Goal: Transaction & Acquisition: Book appointment/travel/reservation

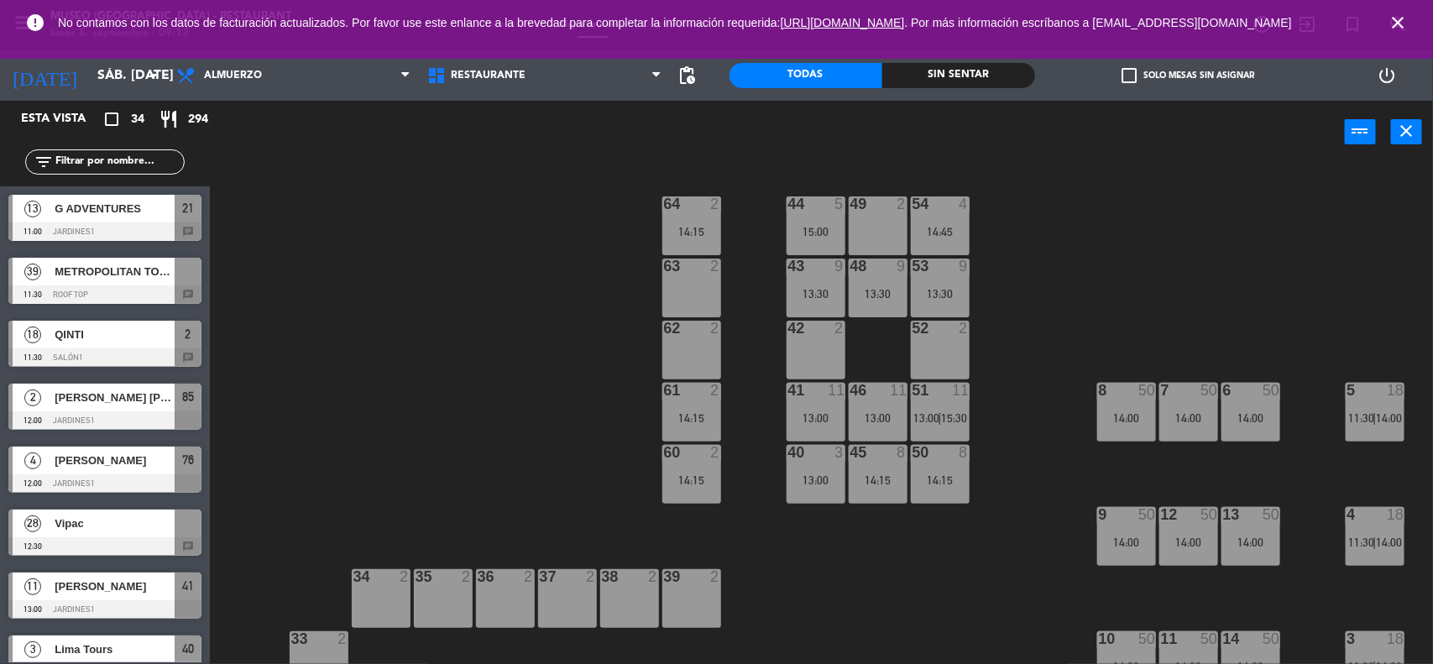
click at [1388, 29] on icon "close" at bounding box center [1398, 23] width 20 height 20
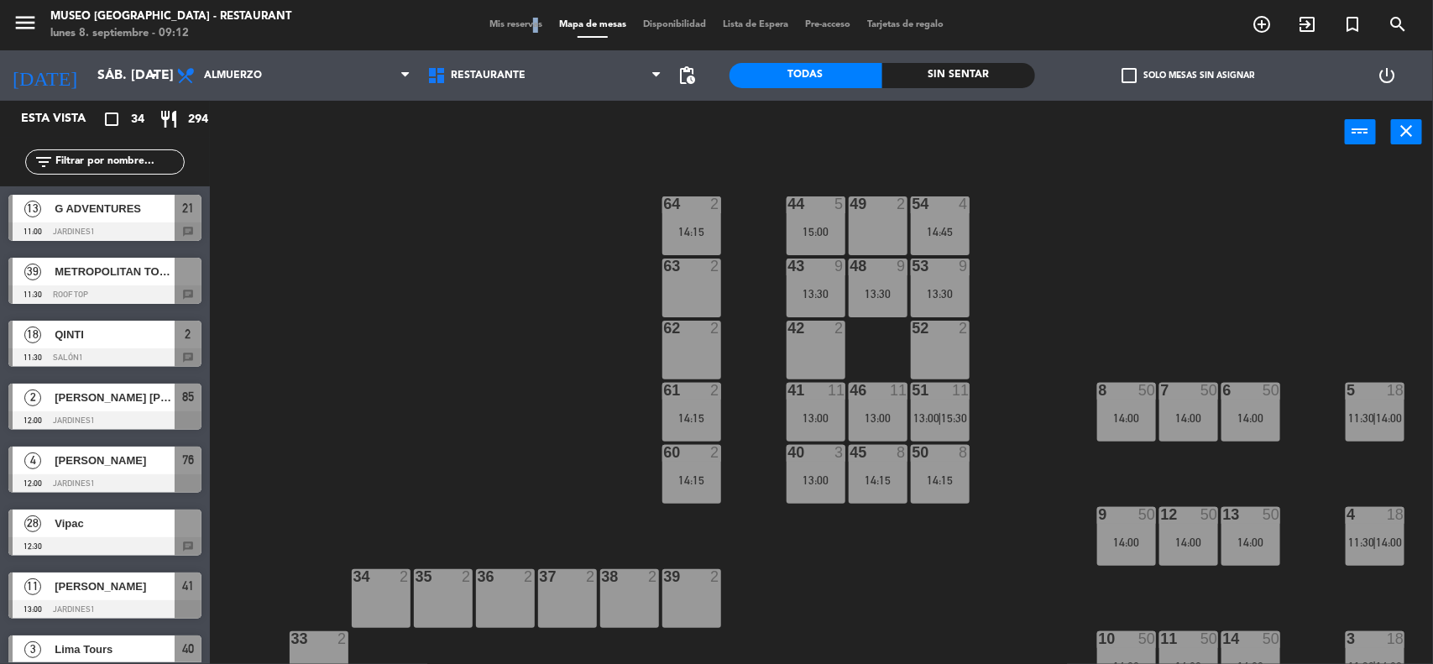
click at [521, 28] on span "Mis reservas" at bounding box center [516, 24] width 70 height 9
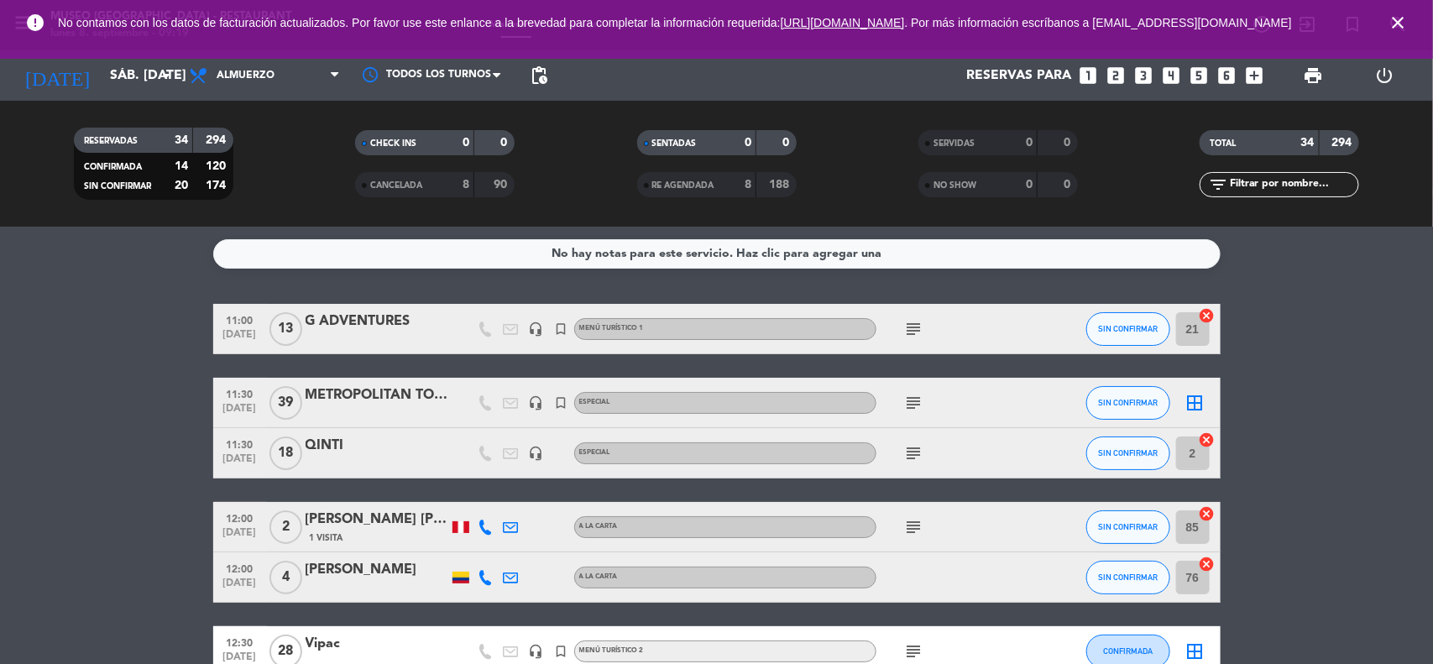
click at [1394, 25] on icon "close" at bounding box center [1398, 23] width 20 height 20
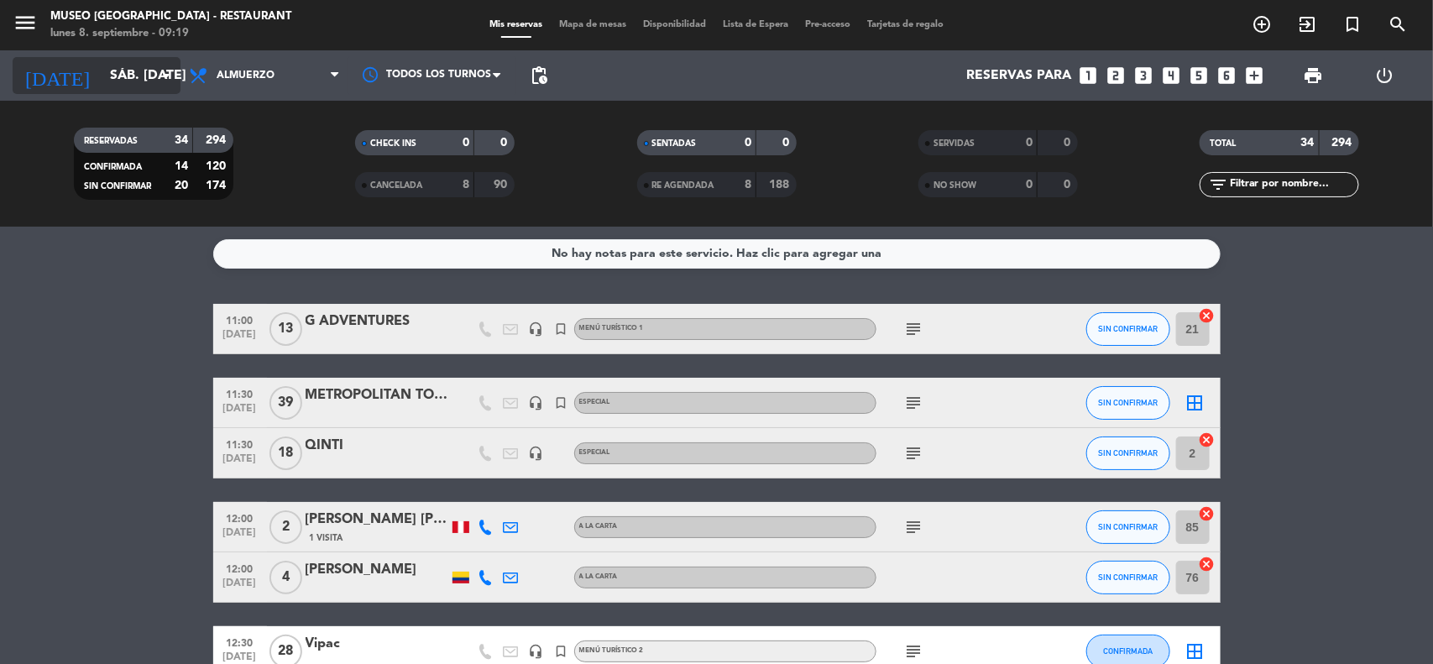
click at [120, 81] on input "sáb. [DATE]" at bounding box center [190, 76] width 177 height 33
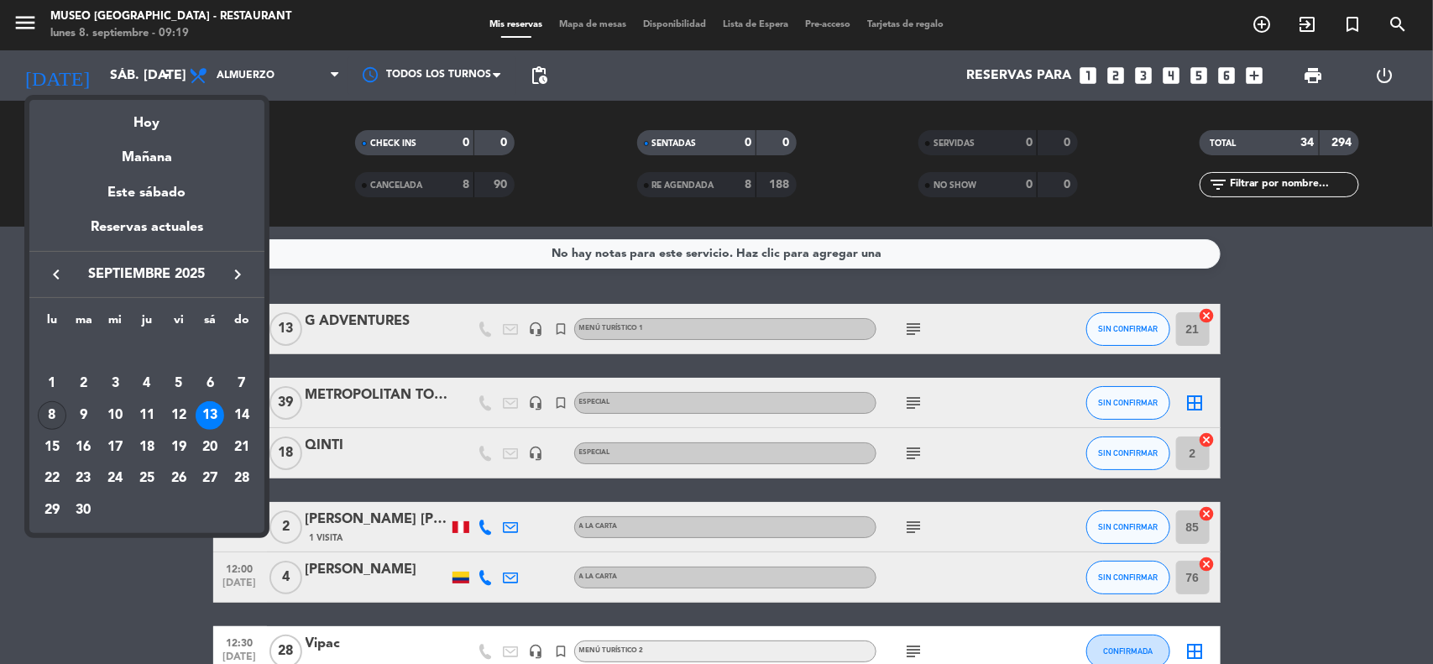
click at [53, 420] on div "8" at bounding box center [52, 415] width 29 height 29
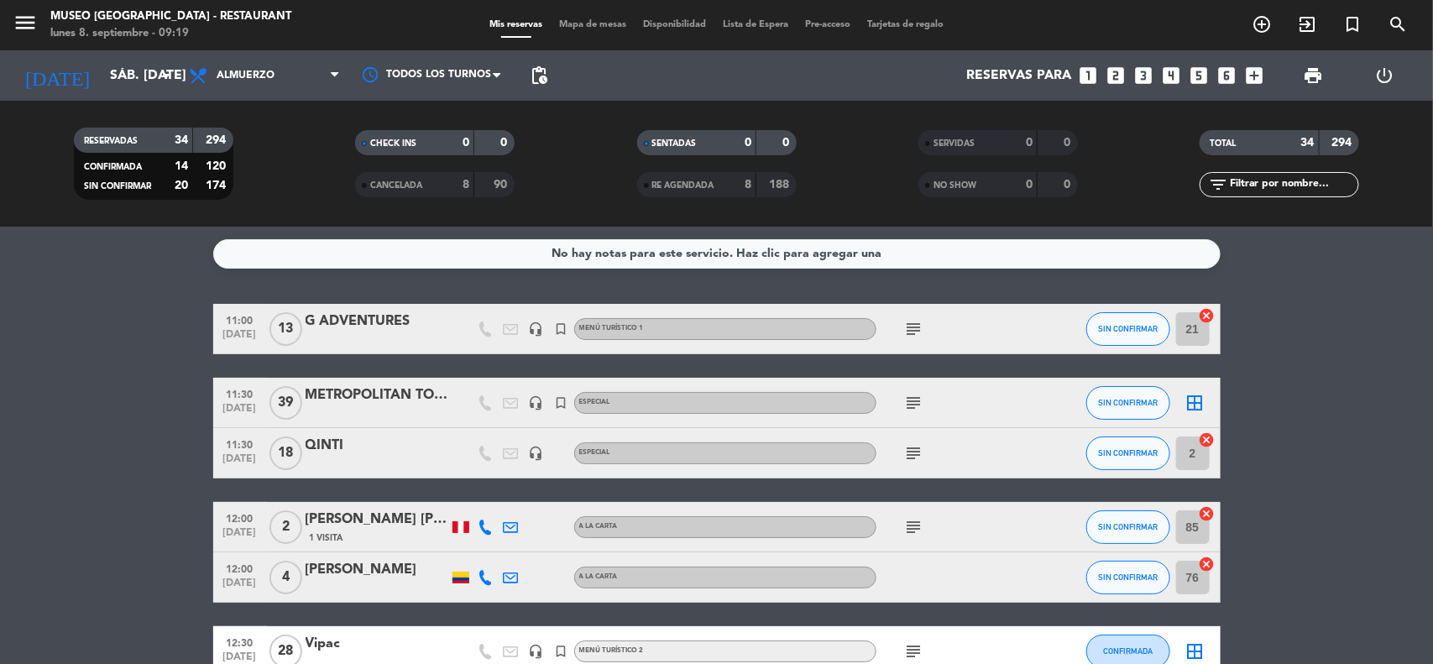
type input "lun. [DATE]"
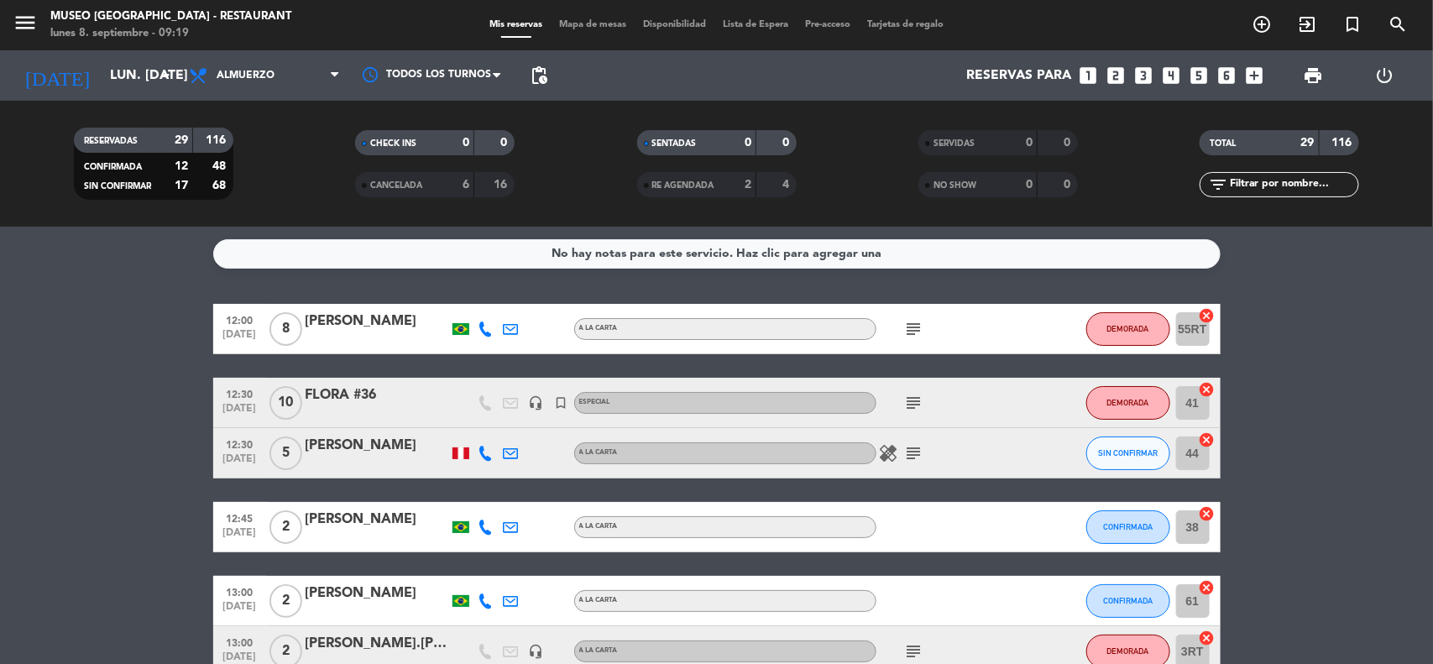
click at [357, 399] on div "FLORA #36" at bounding box center [377, 396] width 143 height 22
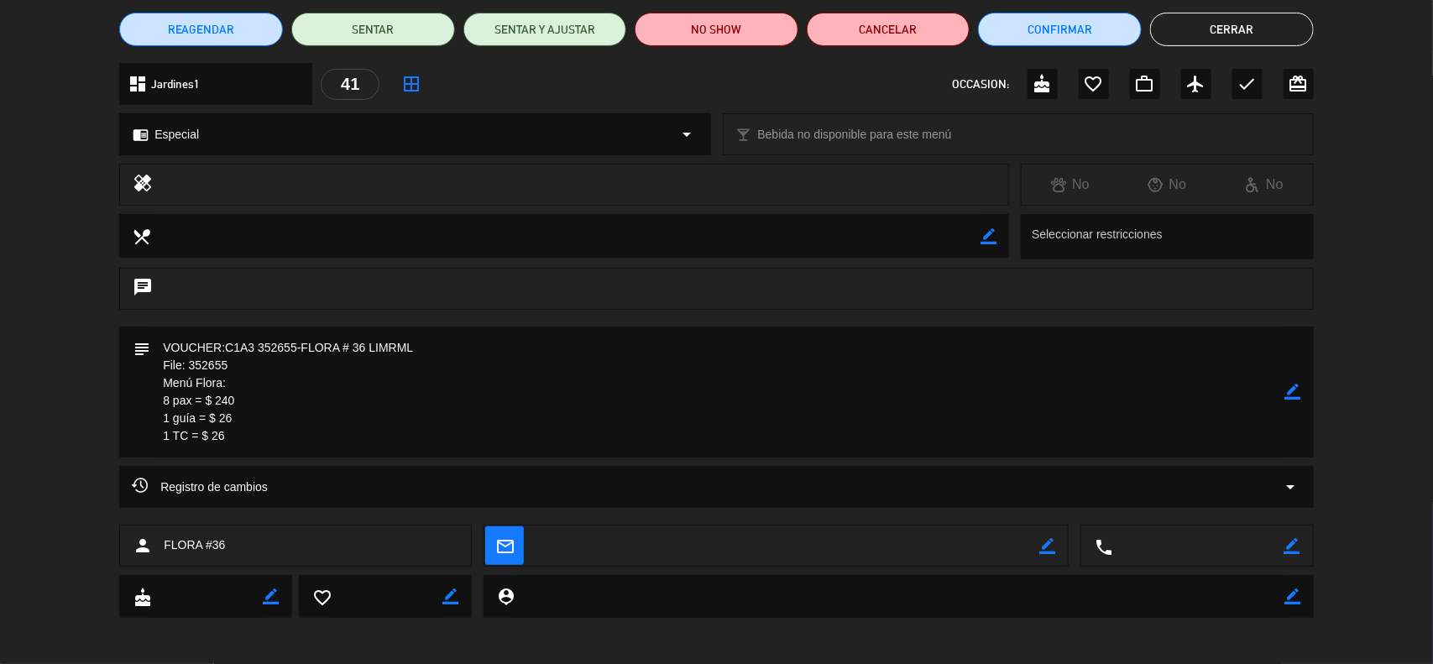
scroll to position [143, 0]
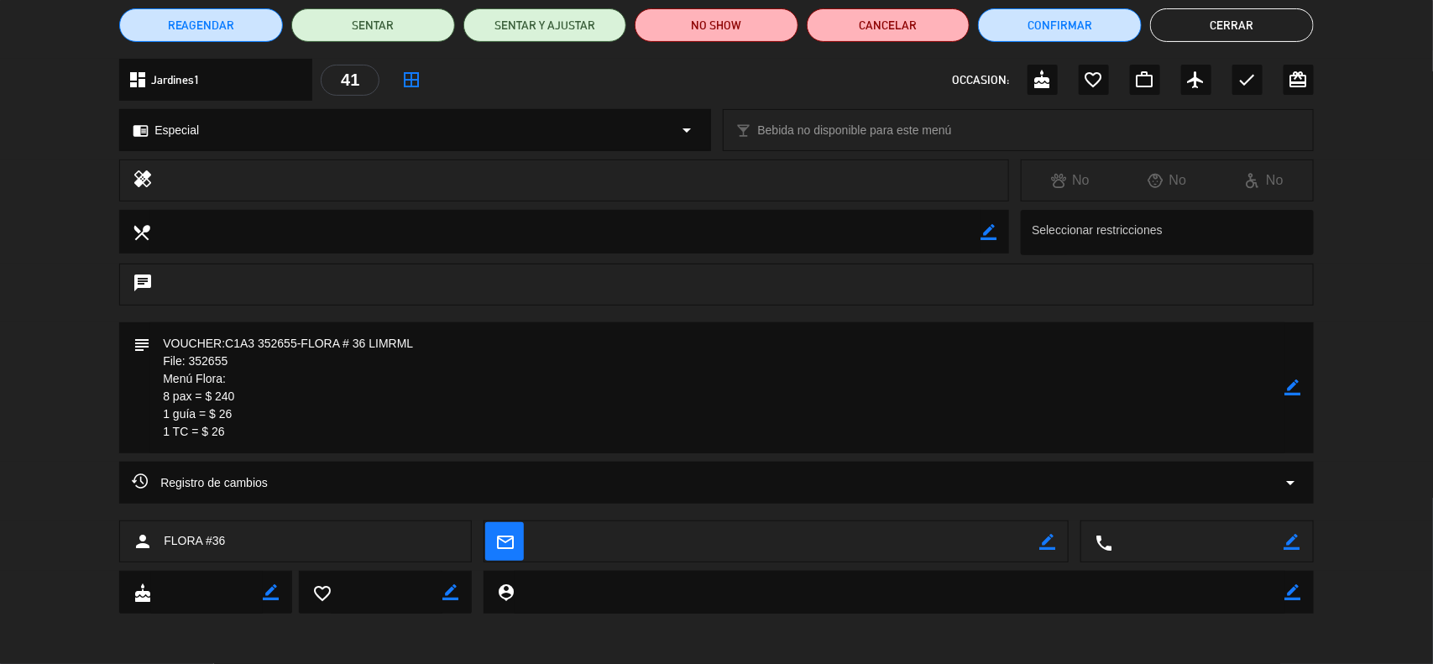
click at [1286, 480] on icon "arrow_drop_down" at bounding box center [1291, 483] width 20 height 20
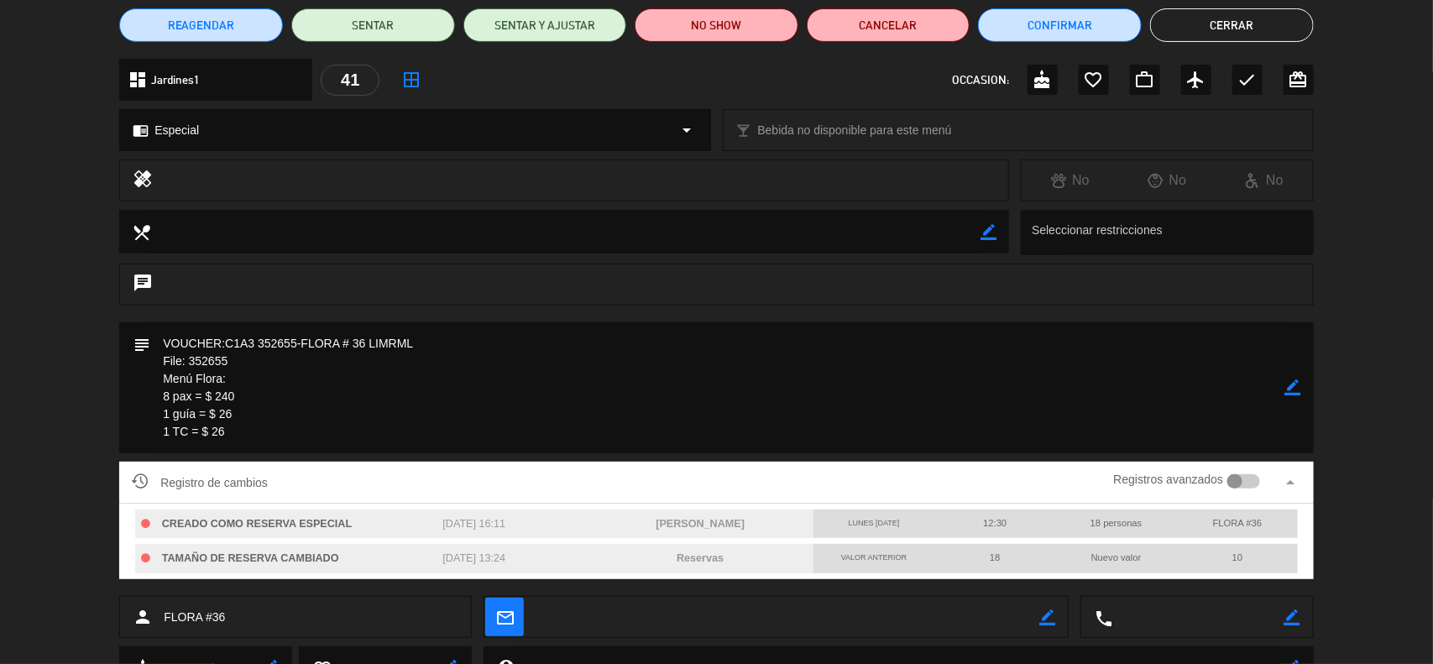
click at [1248, 479] on div at bounding box center [1243, 481] width 33 height 15
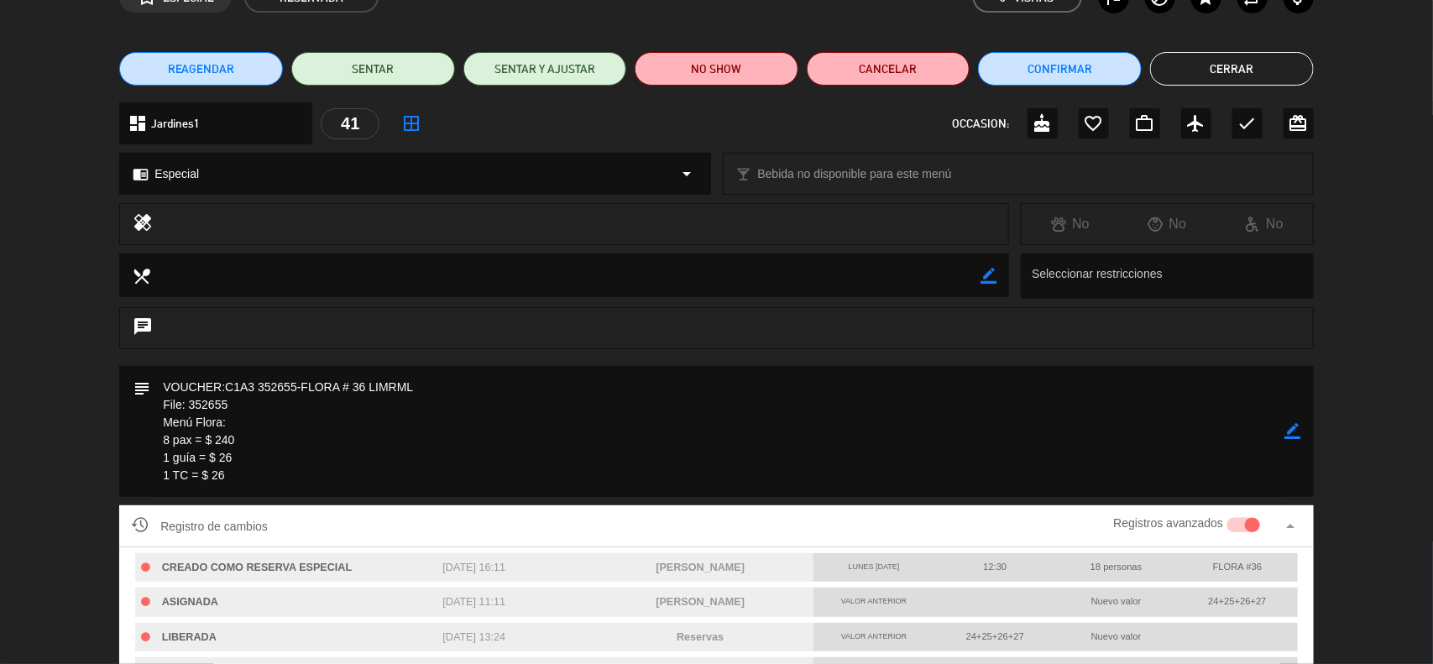
scroll to position [94, 0]
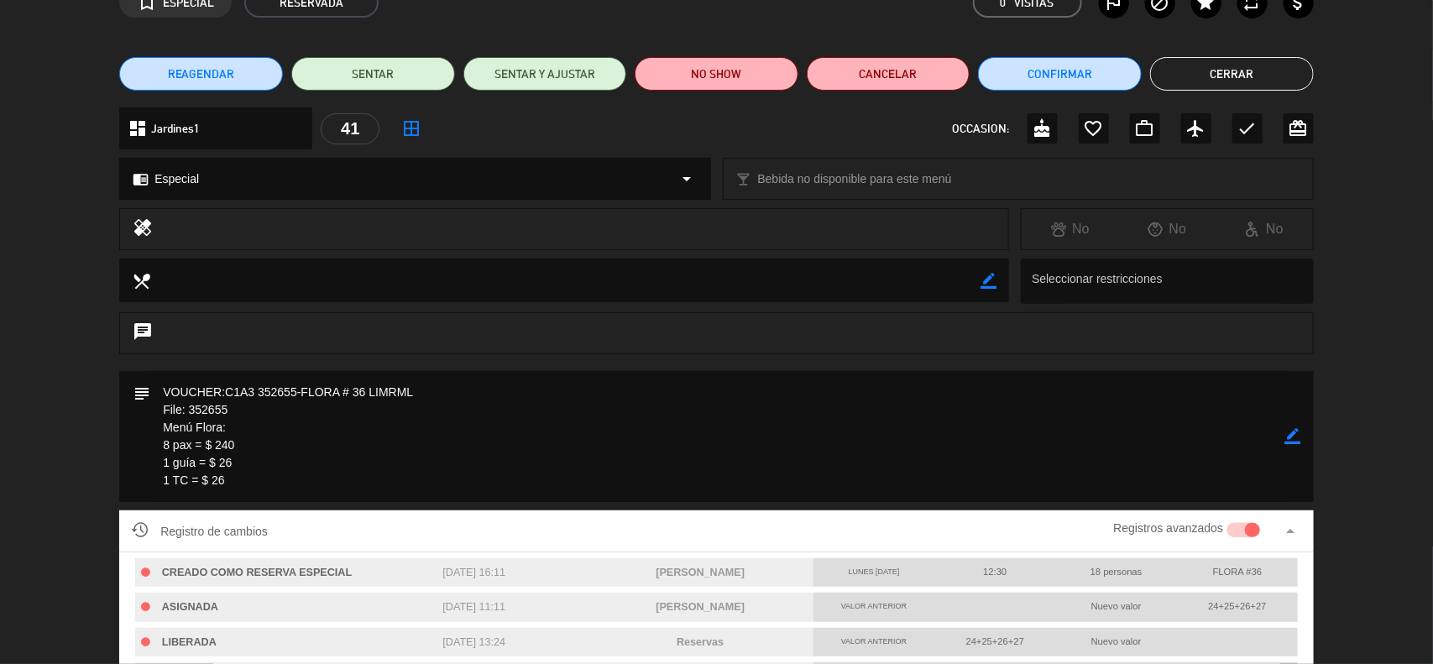
click at [1298, 531] on icon "arrow_drop_up" at bounding box center [1291, 531] width 20 height 20
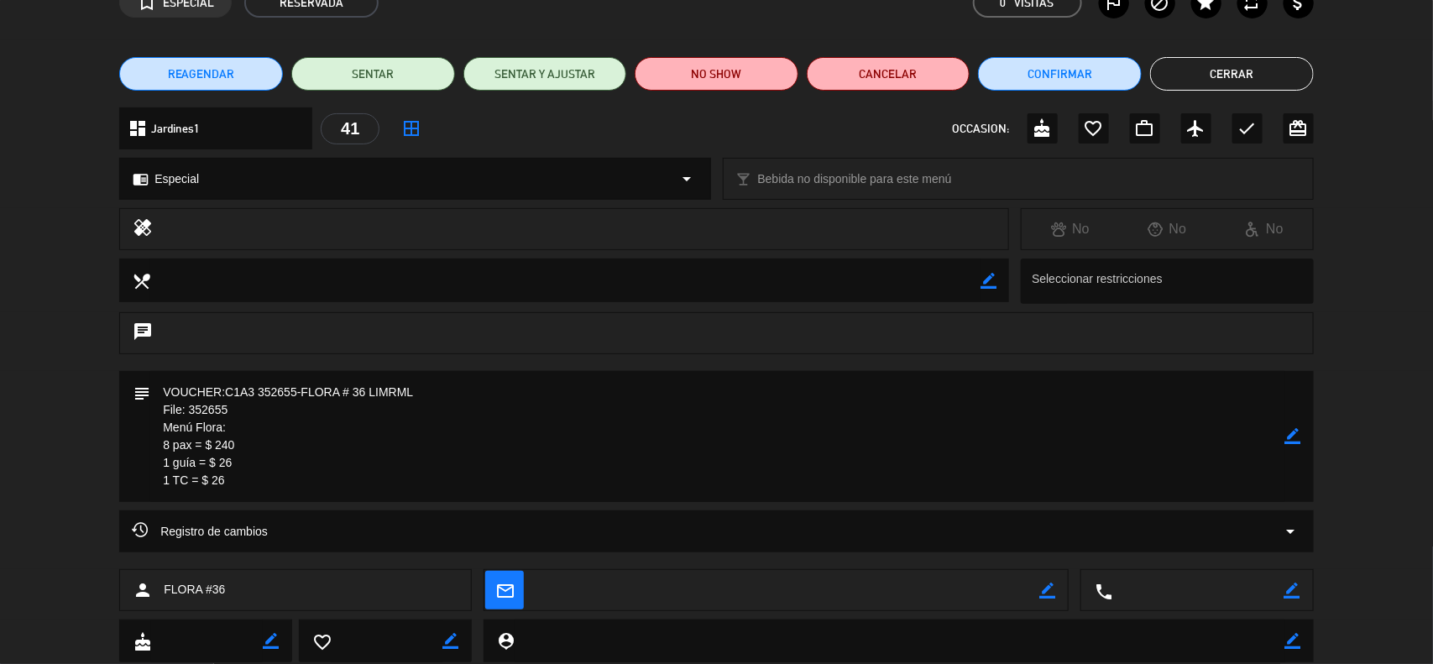
click at [1289, 433] on icon "border_color" at bounding box center [1293, 436] width 16 height 16
click at [166, 443] on textarea at bounding box center [717, 436] width 1135 height 131
click at [1283, 431] on textarea at bounding box center [717, 436] width 1135 height 131
type textarea "VOUCHER:C1A3 352655-FLORA # 36 LIMRML File: 352655 Menú Flora: 6 pax = $ 240 1 …"
click at [1290, 433] on icon at bounding box center [1293, 436] width 16 height 16
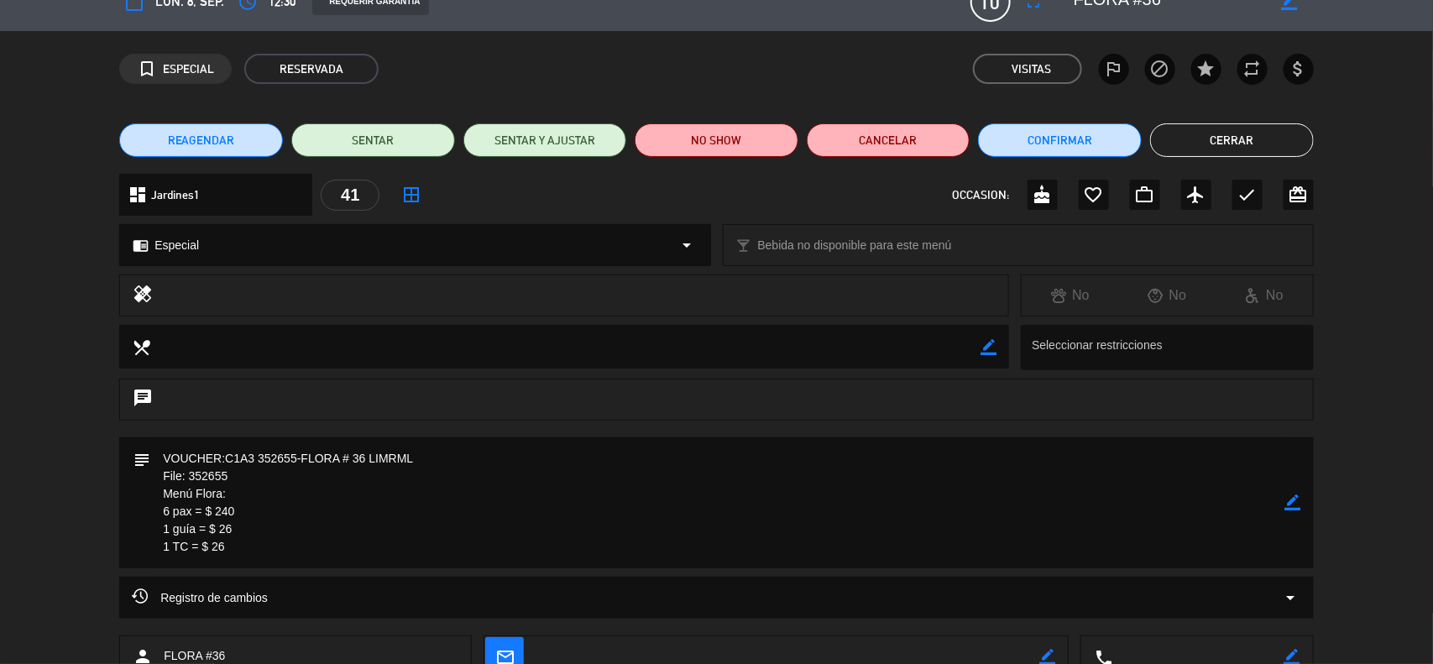
scroll to position [0, 0]
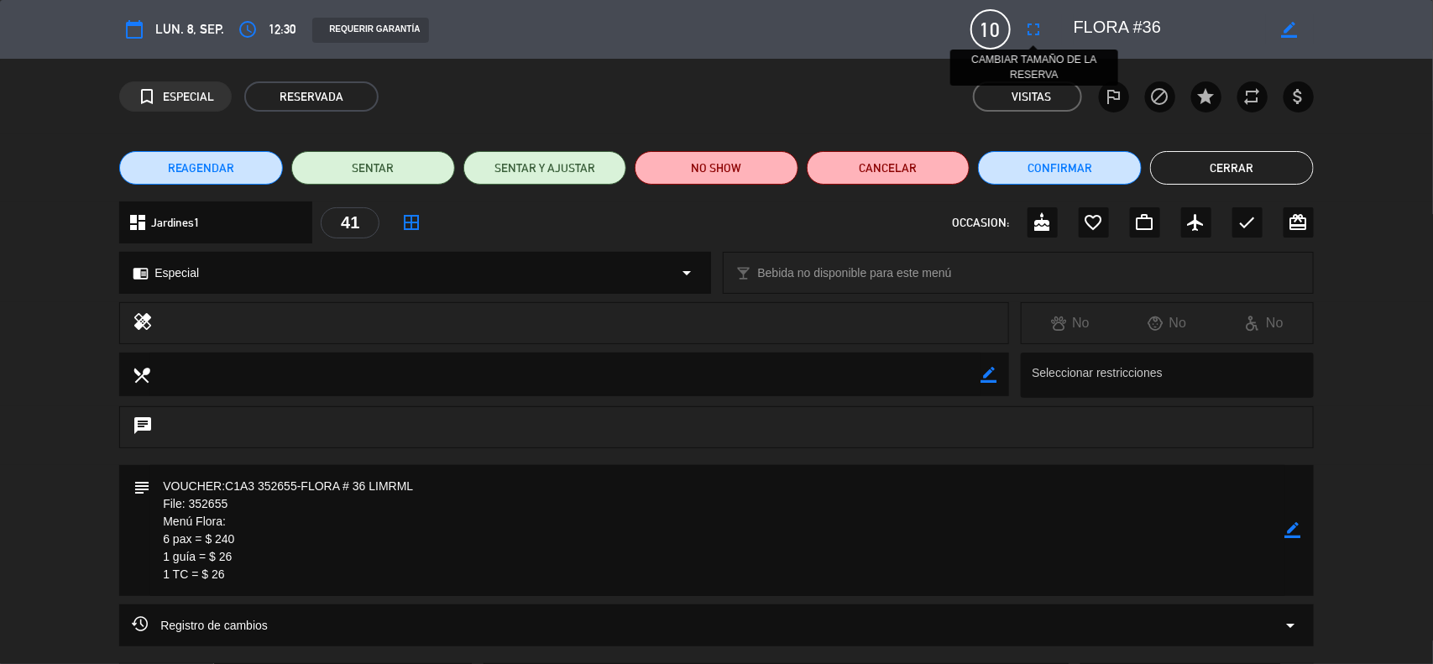
click at [1026, 25] on icon "fullscreen" at bounding box center [1034, 29] width 20 height 20
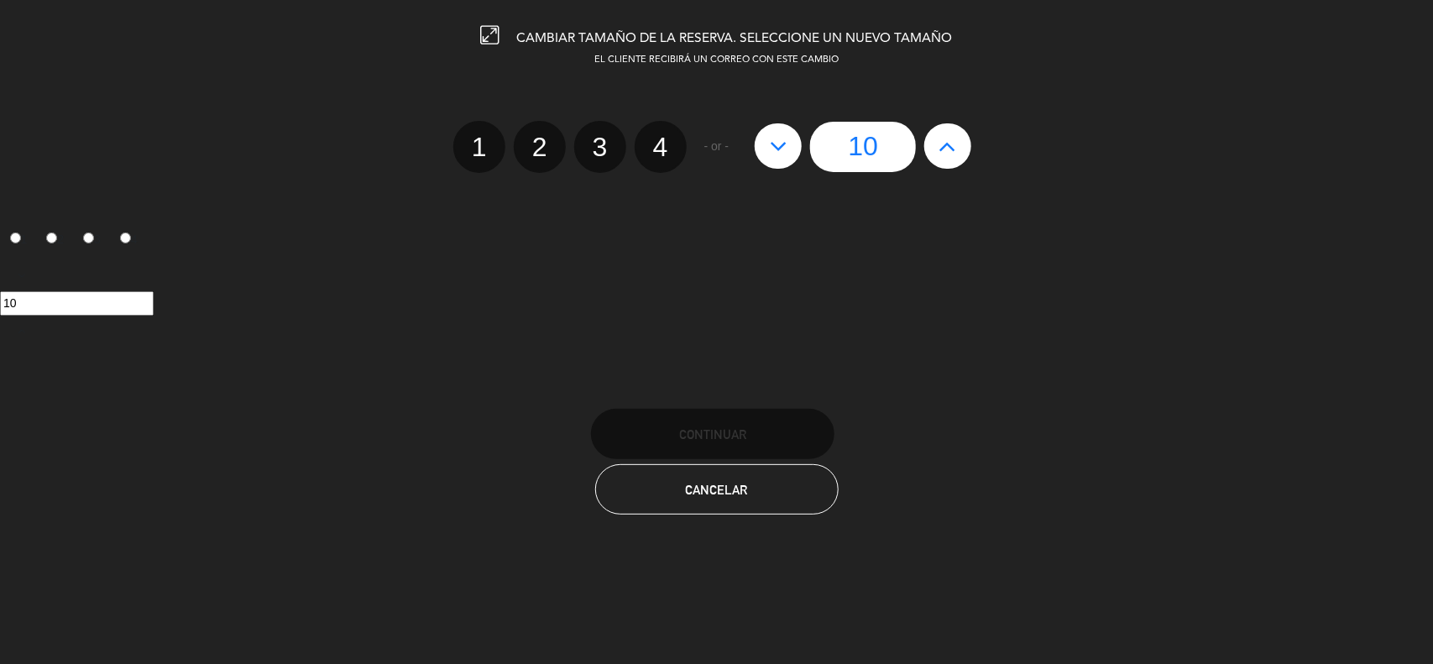
click at [778, 154] on icon at bounding box center [779, 146] width 18 height 27
type input "9"
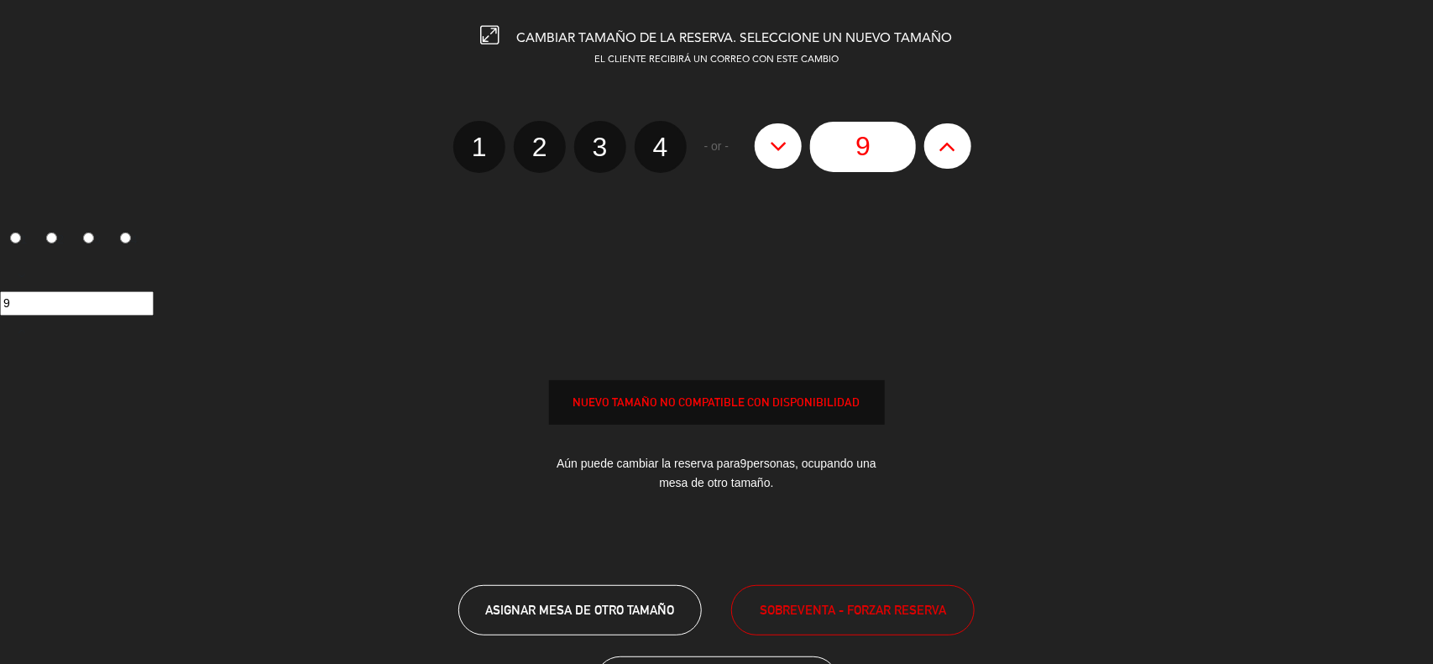
click at [778, 154] on icon at bounding box center [779, 146] width 18 height 27
type input "8"
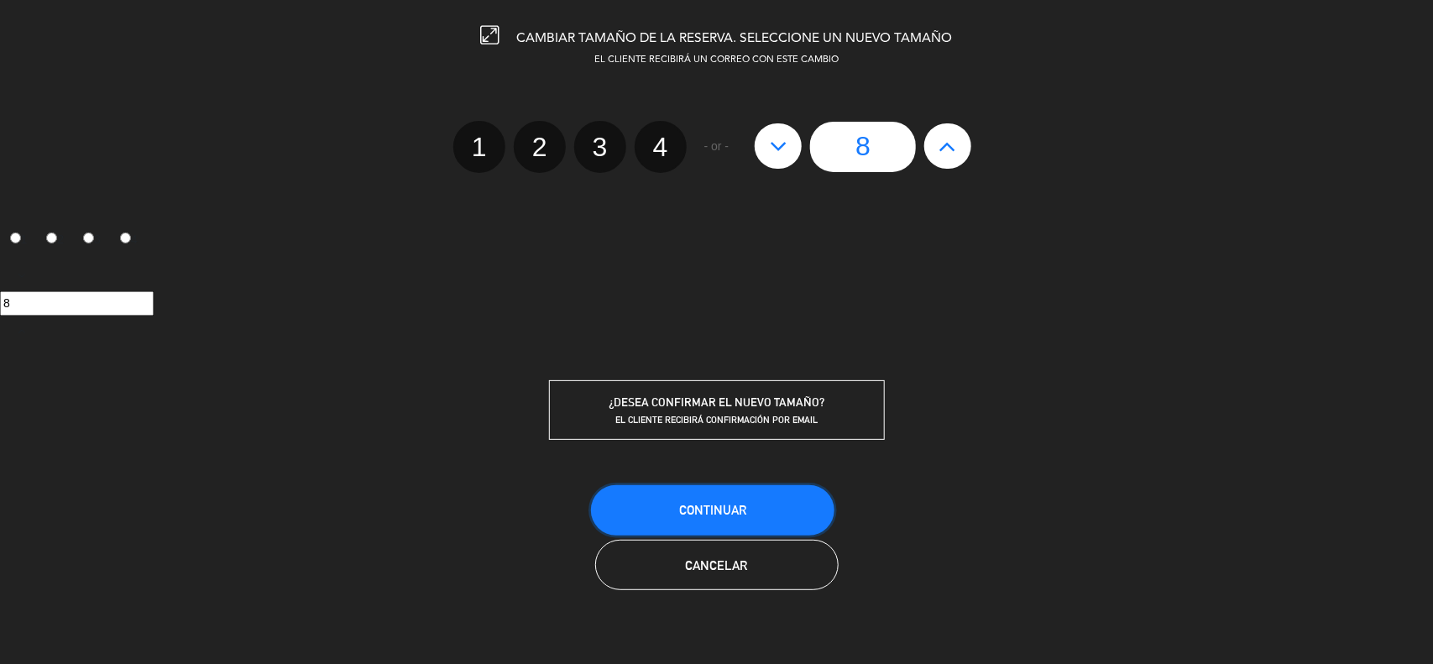
click at [706, 505] on span "Continuar" at bounding box center [712, 510] width 67 height 14
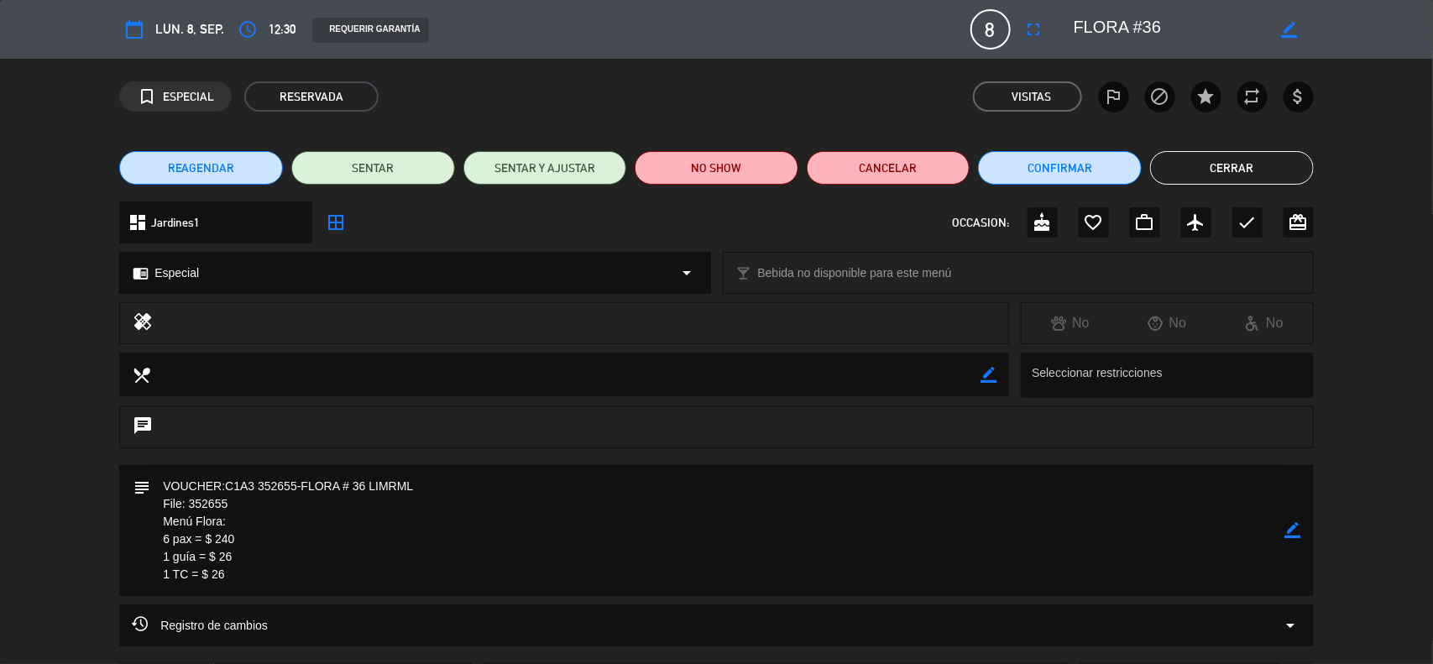
drag, startPoint x: 298, startPoint y: 488, endPoint x: 259, endPoint y: 489, distance: 39.5
click at [259, 489] on textarea at bounding box center [717, 530] width 1135 height 131
click at [1295, 534] on icon "border_color" at bounding box center [1293, 530] width 16 height 16
click at [1295, 534] on icon at bounding box center [1293, 530] width 16 height 16
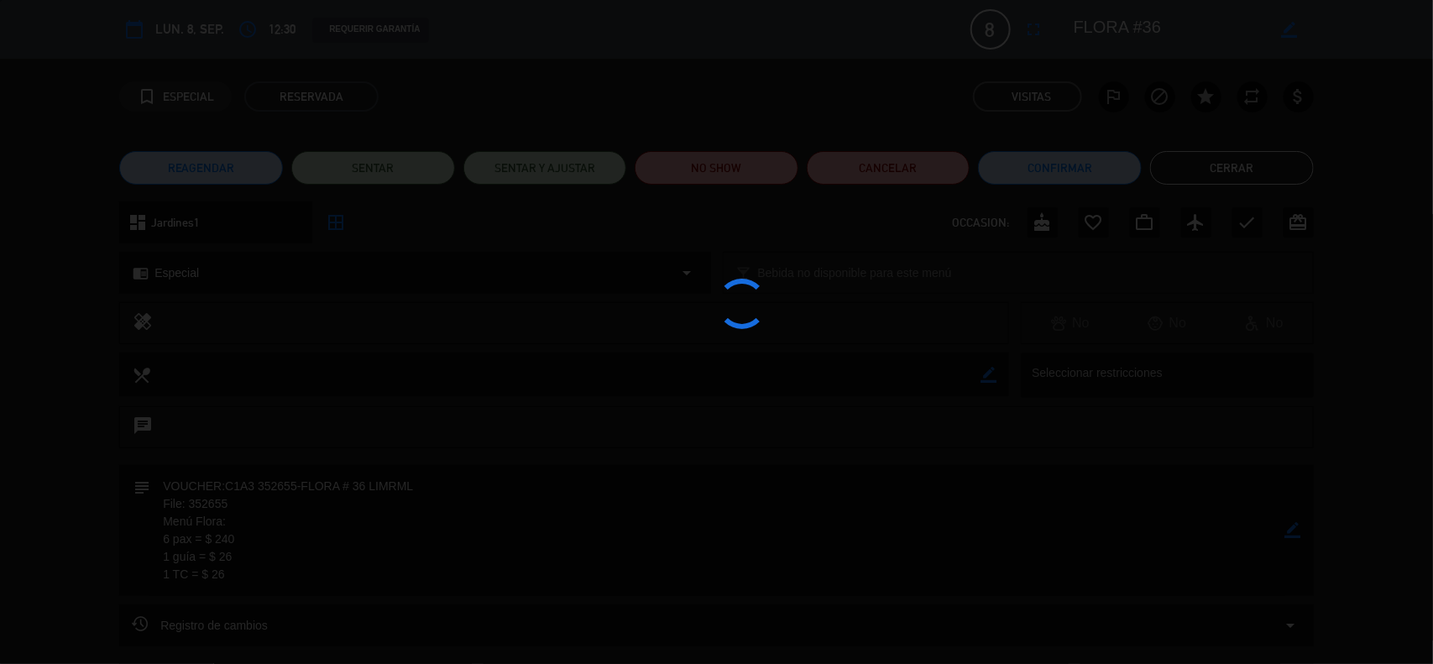
click at [1295, 534] on div at bounding box center [716, 332] width 1433 height 664
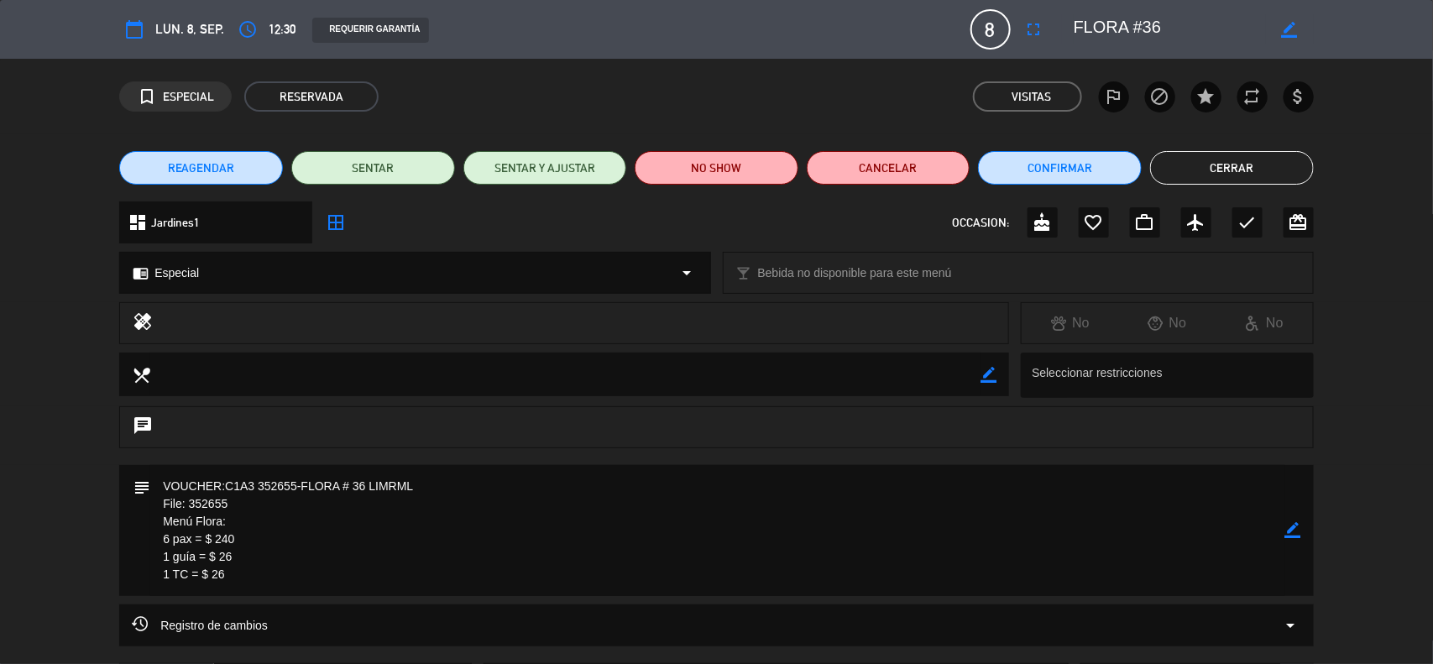
click at [249, 535] on textarea at bounding box center [717, 530] width 1135 height 131
click at [1295, 531] on icon "border_color" at bounding box center [1293, 530] width 16 height 16
click at [1290, 529] on icon at bounding box center [1293, 530] width 16 height 16
click at [1295, 529] on icon "border_color" at bounding box center [1293, 530] width 16 height 16
click at [156, 491] on textarea at bounding box center [717, 530] width 1135 height 131
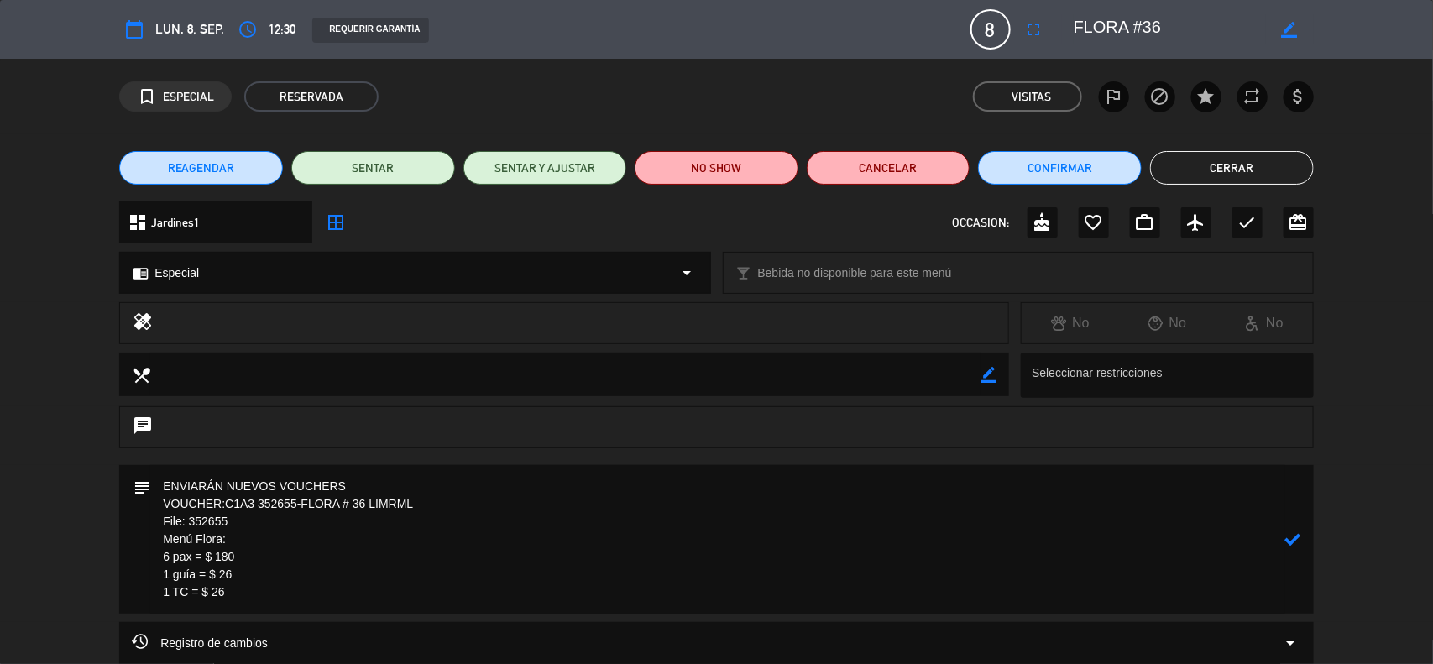
type textarea "ENVIARÁN NUEVOS VOUCHERS VOUCHER:C1A3 352655-FLORA # 36 LIMRML File: 352655 Men…"
click at [1295, 535] on icon at bounding box center [1293, 539] width 16 height 16
click at [1295, 535] on icon "border_color" at bounding box center [1293, 539] width 16 height 16
click at [1295, 535] on icon at bounding box center [1293, 539] width 16 height 16
click at [1295, 535] on icon "border_color" at bounding box center [1293, 539] width 16 height 16
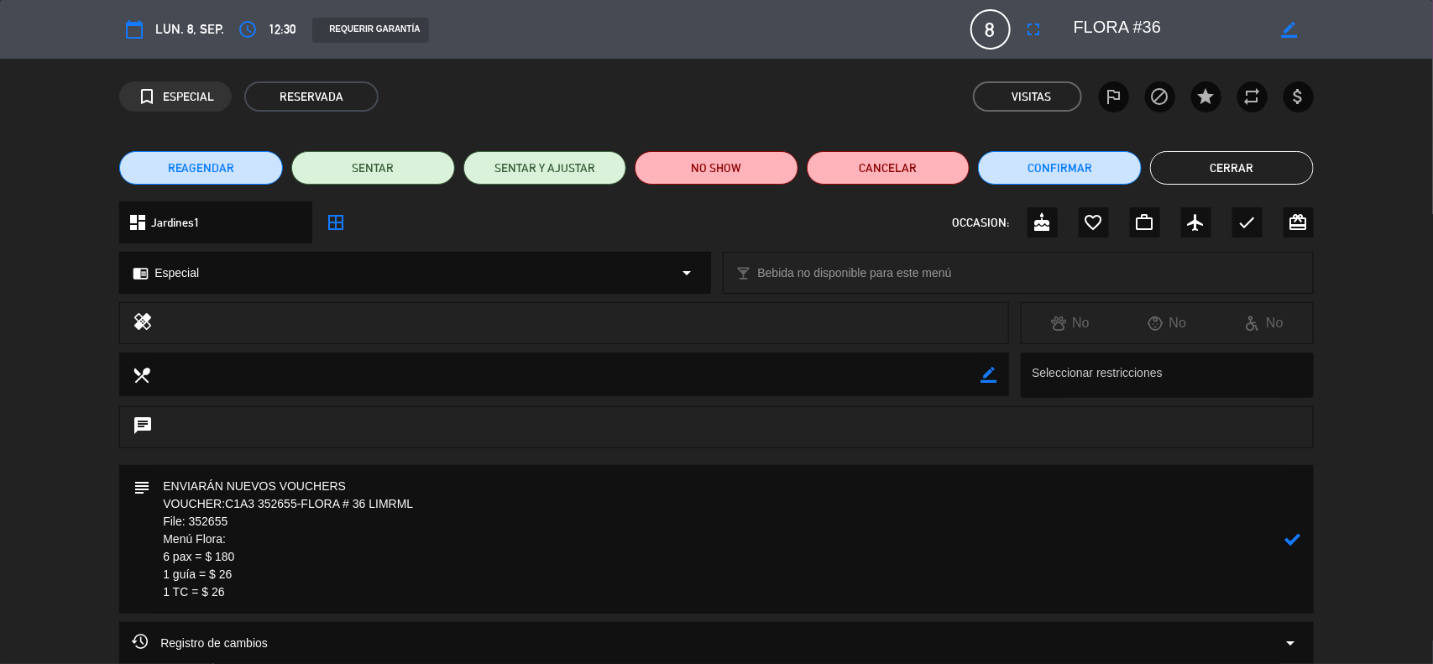
click at [1295, 535] on icon at bounding box center [1293, 539] width 16 height 16
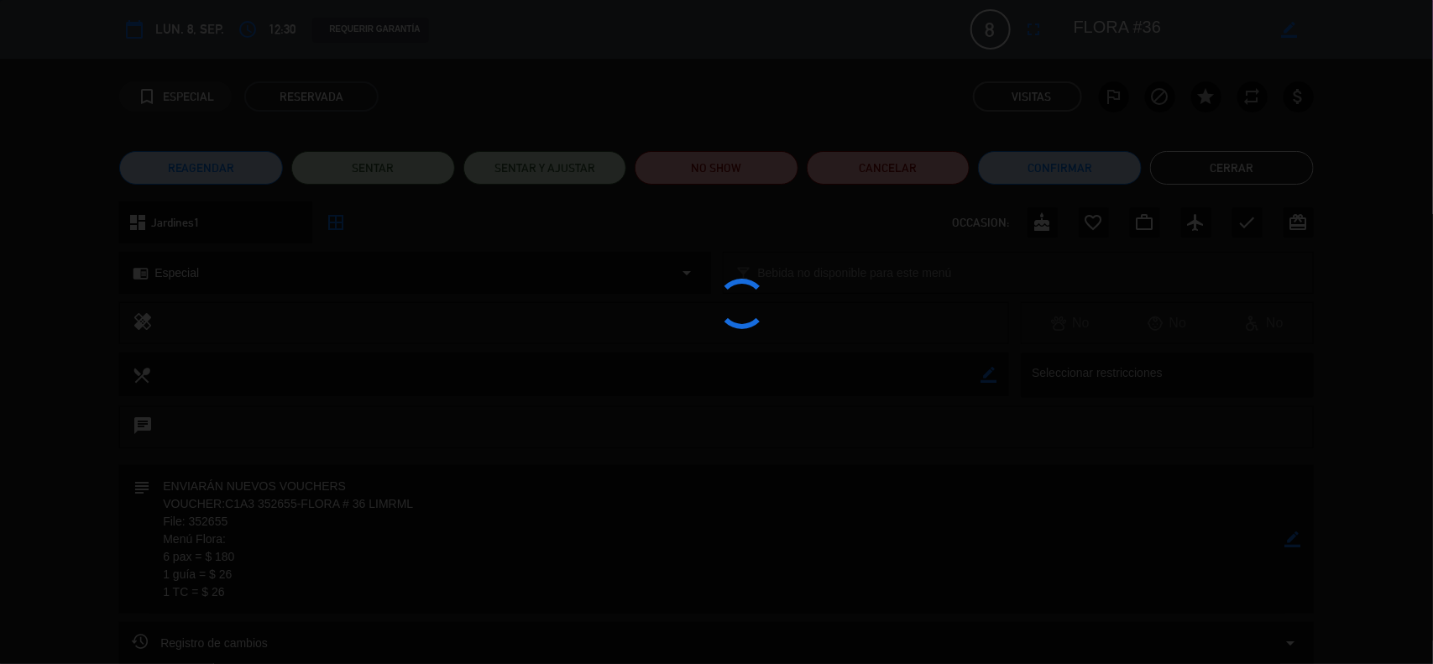
click at [1298, 537] on div at bounding box center [716, 332] width 1433 height 664
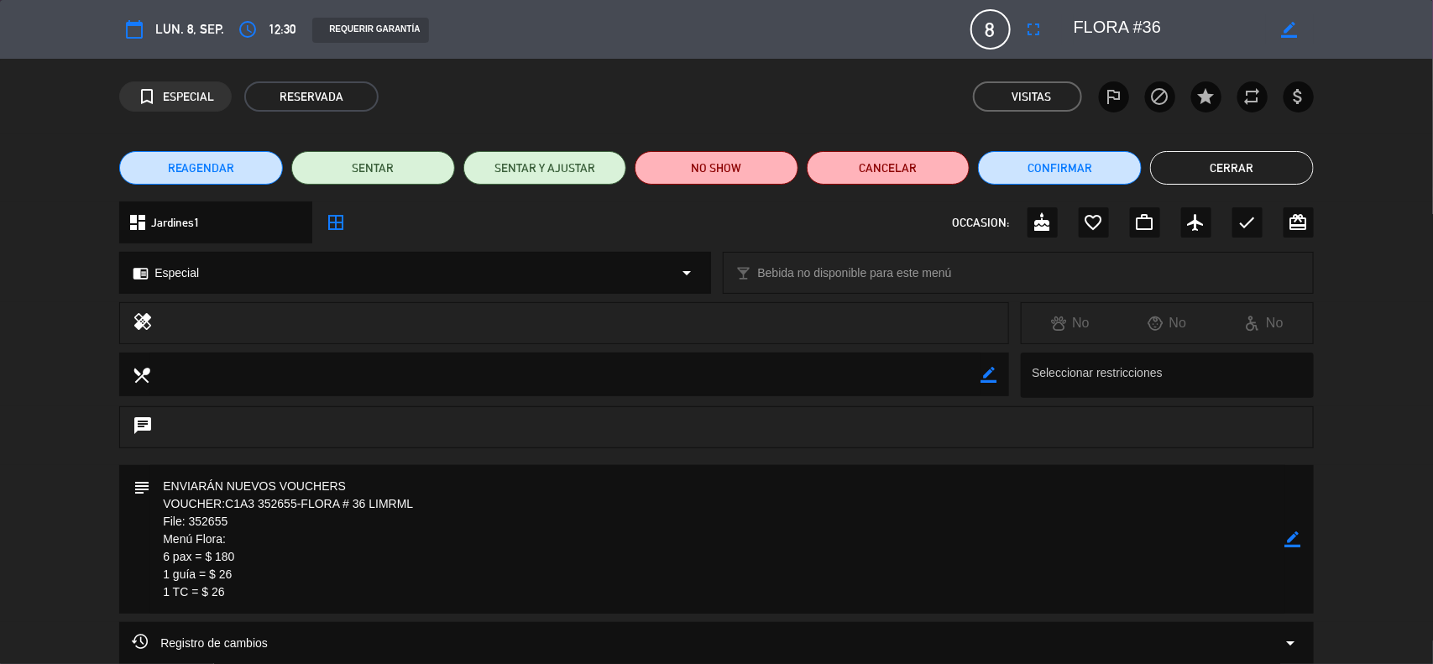
click at [1211, 162] on button "Cerrar" at bounding box center [1232, 168] width 164 height 34
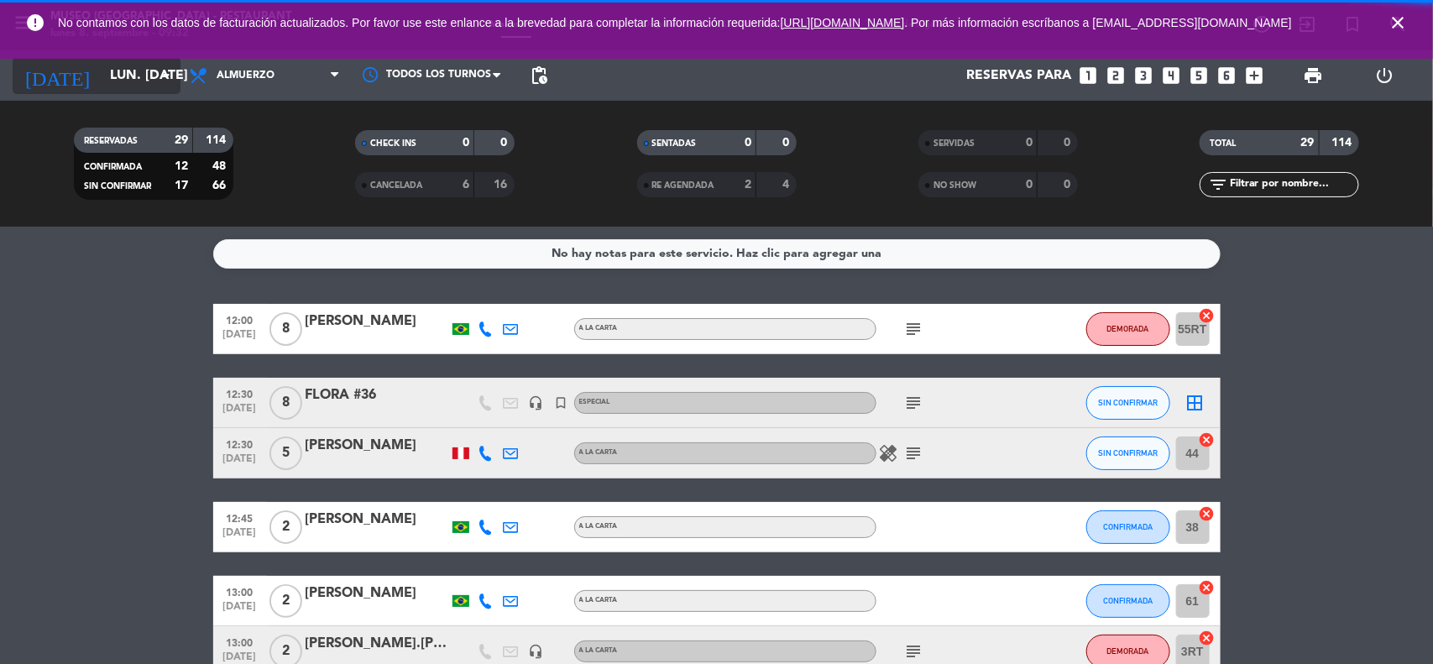
click at [144, 76] on input "lun. [DATE]" at bounding box center [190, 76] width 177 height 33
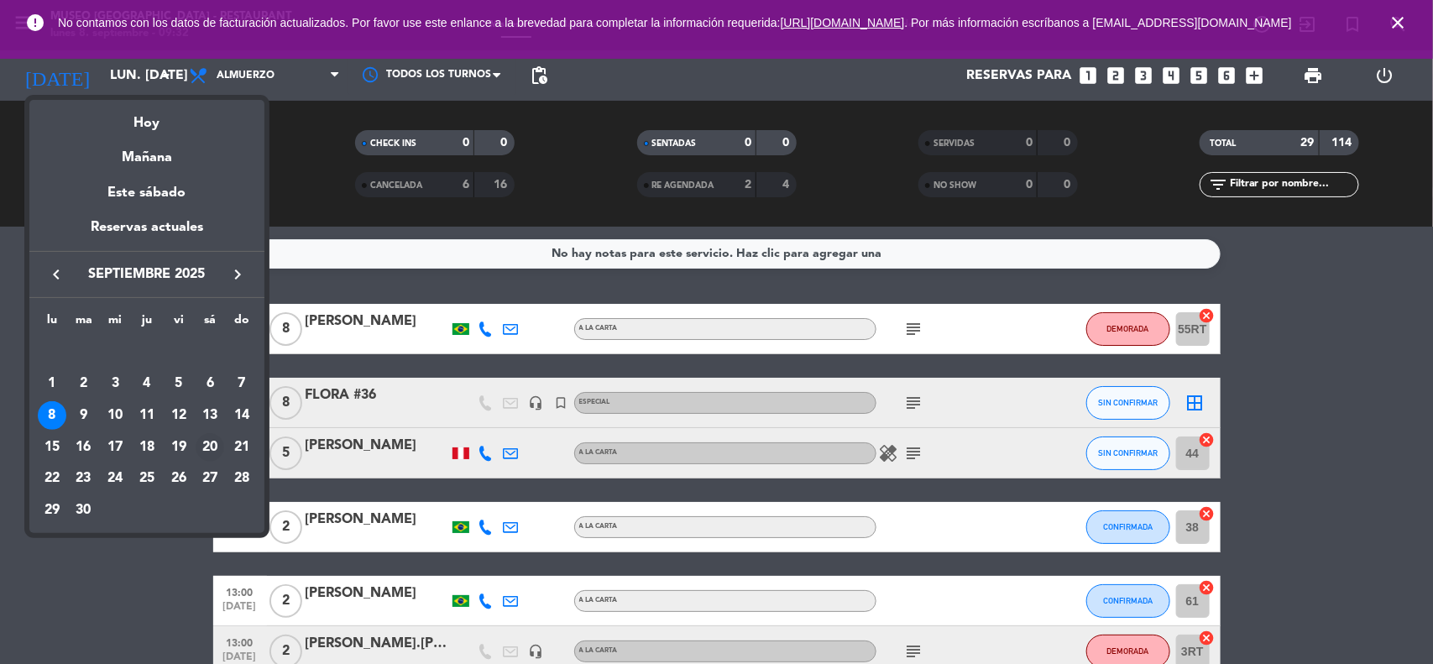
click at [208, 443] on div "20" at bounding box center [210, 447] width 29 height 29
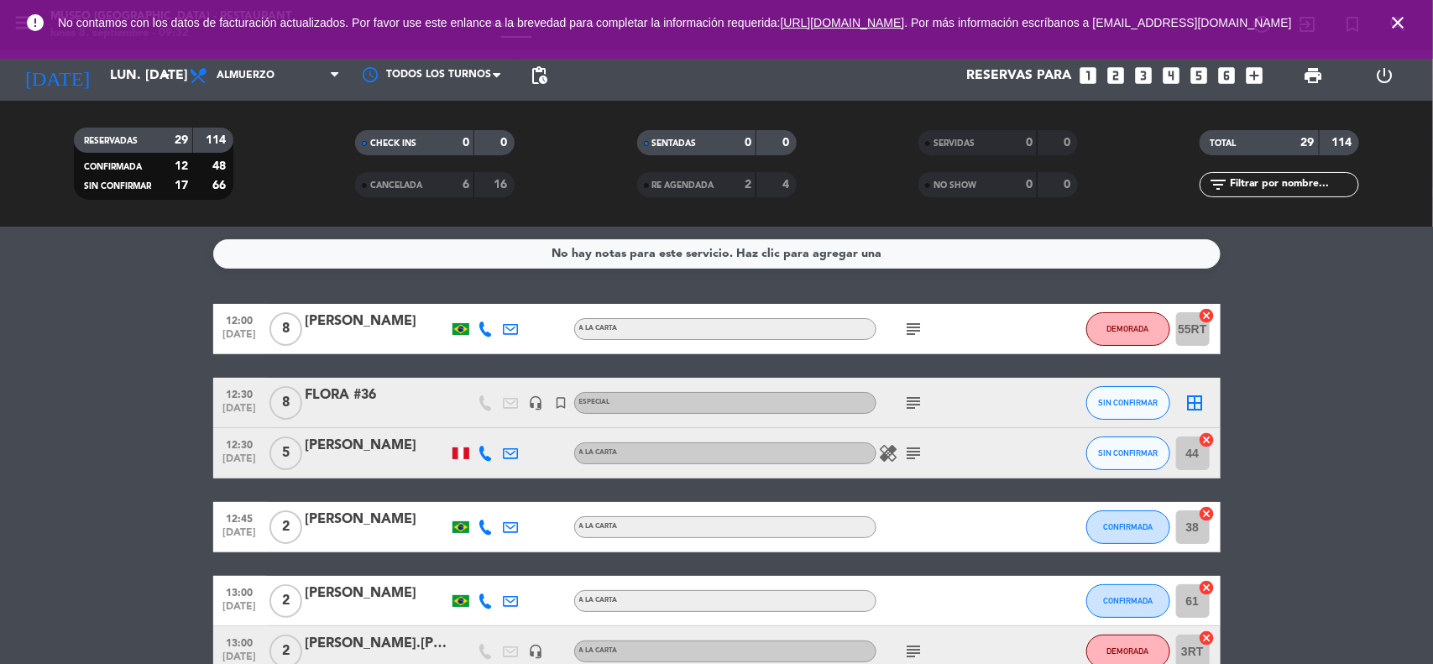
type input "sáb. [DATE]"
click at [1398, 25] on icon "close" at bounding box center [1398, 23] width 20 height 20
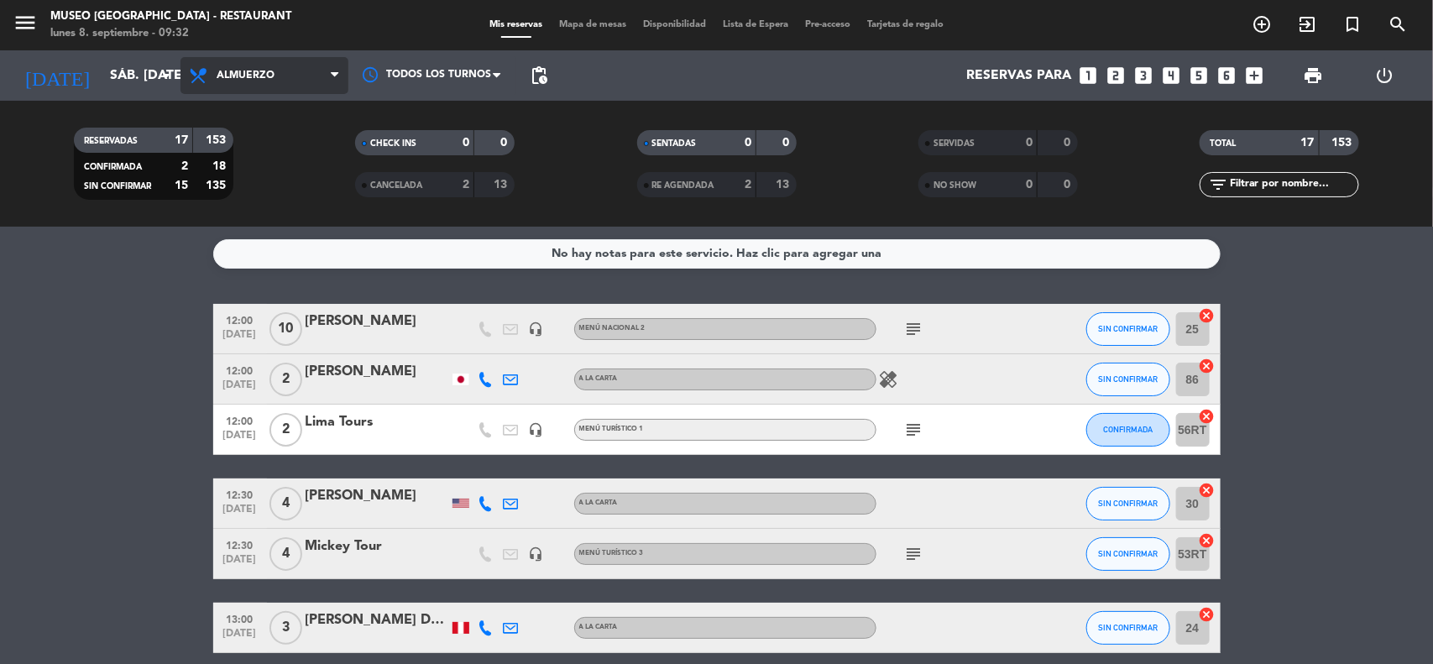
click at [266, 74] on span "Almuerzo" at bounding box center [246, 76] width 58 height 12
click at [238, 217] on div "menu [GEOGRAPHIC_DATA] - Restaurant lunes 8. septiembre - 09:32 Mis reservas Ma…" at bounding box center [716, 113] width 1433 height 227
click at [1123, 73] on icon "looks_two" at bounding box center [1117, 76] width 22 height 22
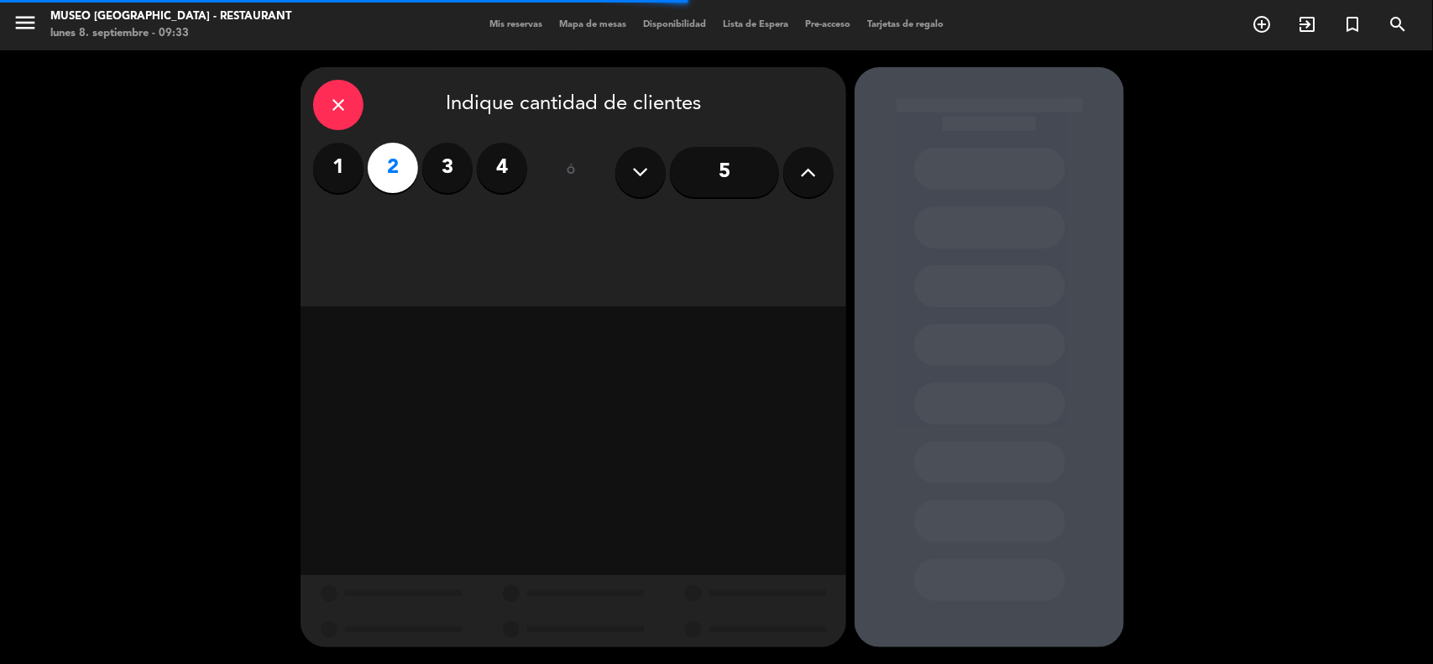
click at [1123, 71] on div at bounding box center [989, 357] width 269 height 580
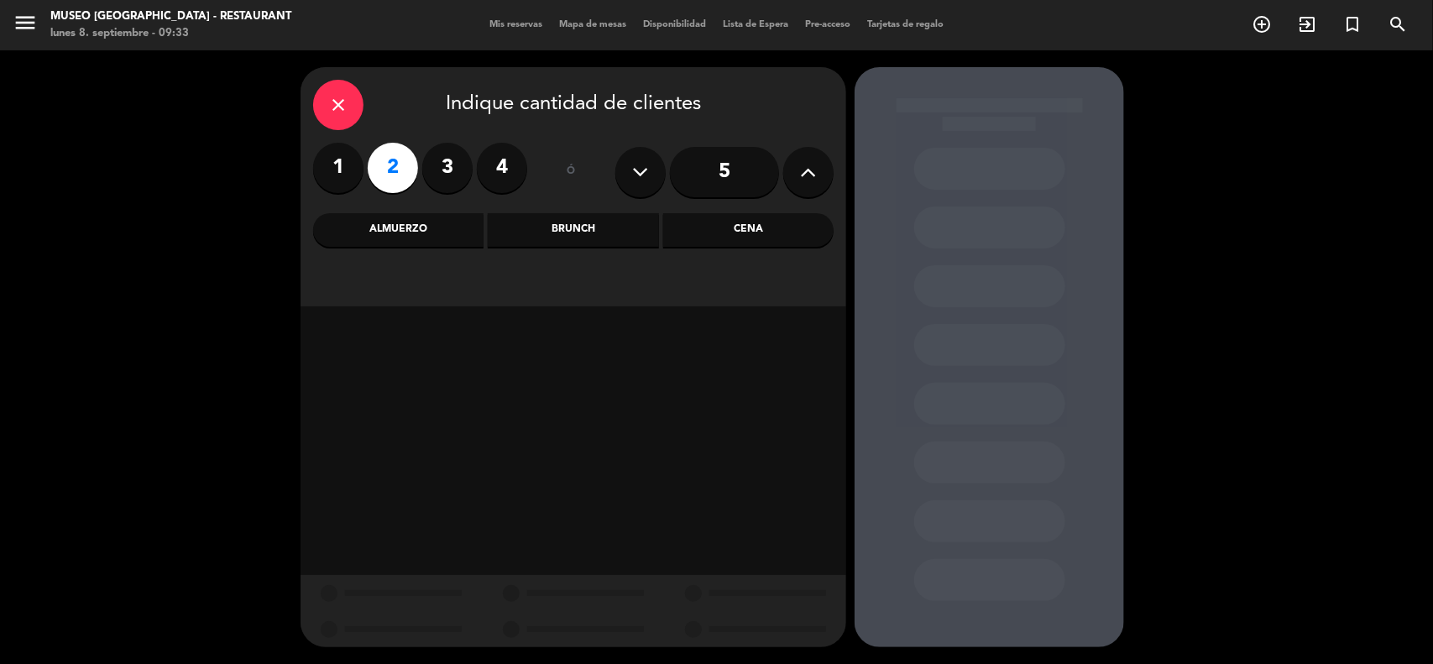
click at [778, 235] on div "Cena" at bounding box center [748, 230] width 170 height 34
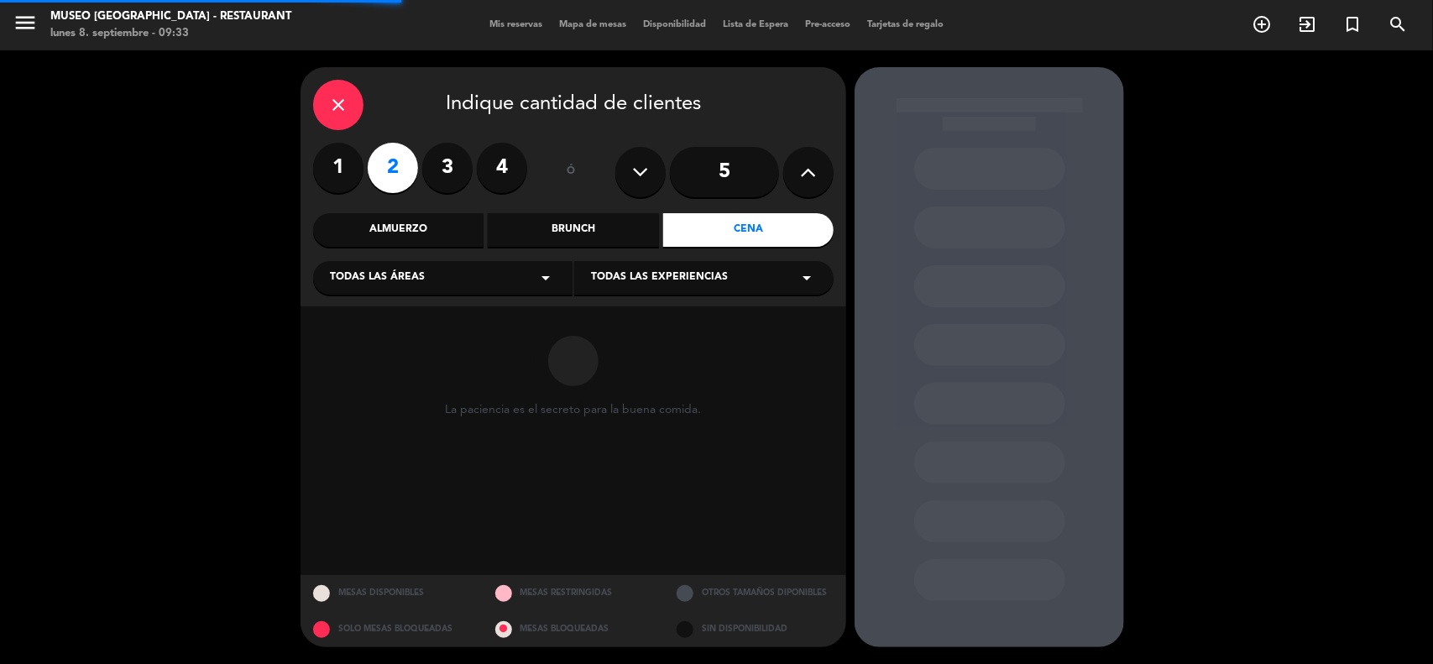
click at [516, 279] on div "Todas las áreas arrow_drop_down" at bounding box center [442, 278] width 259 height 34
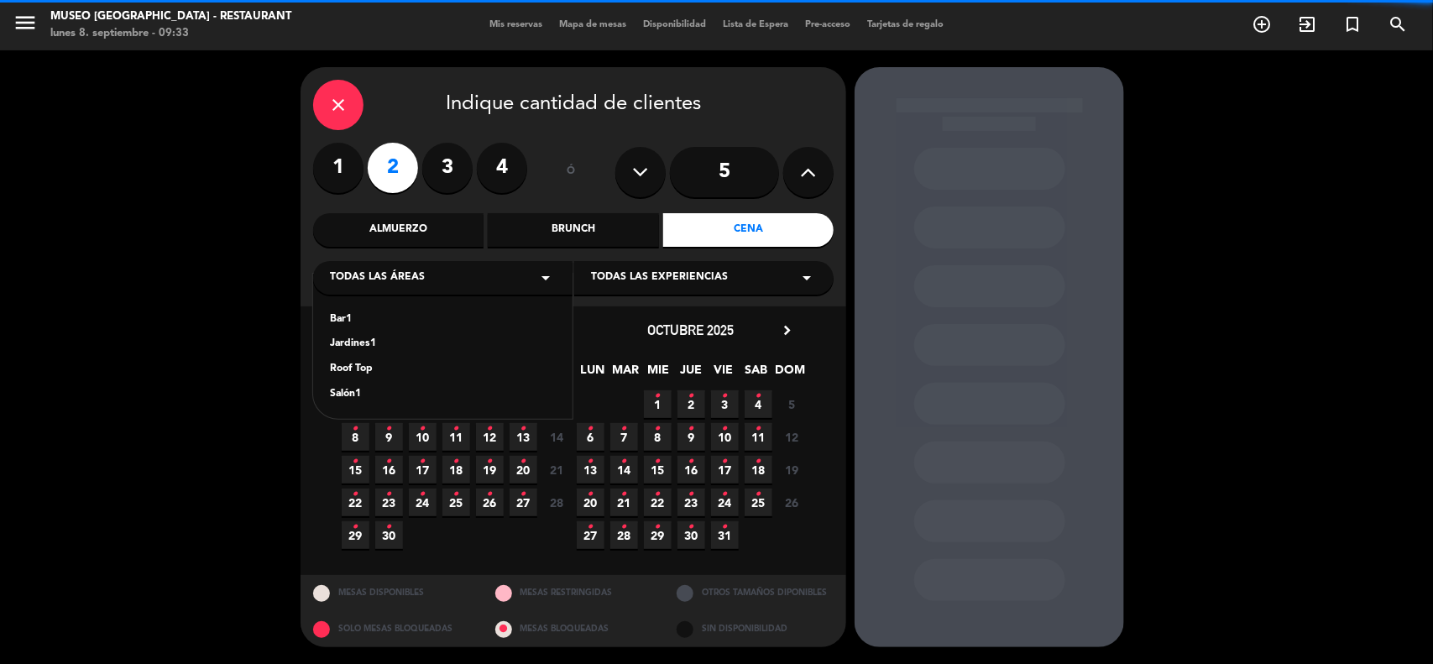
click at [372, 337] on div "Jardines1" at bounding box center [443, 344] width 226 height 17
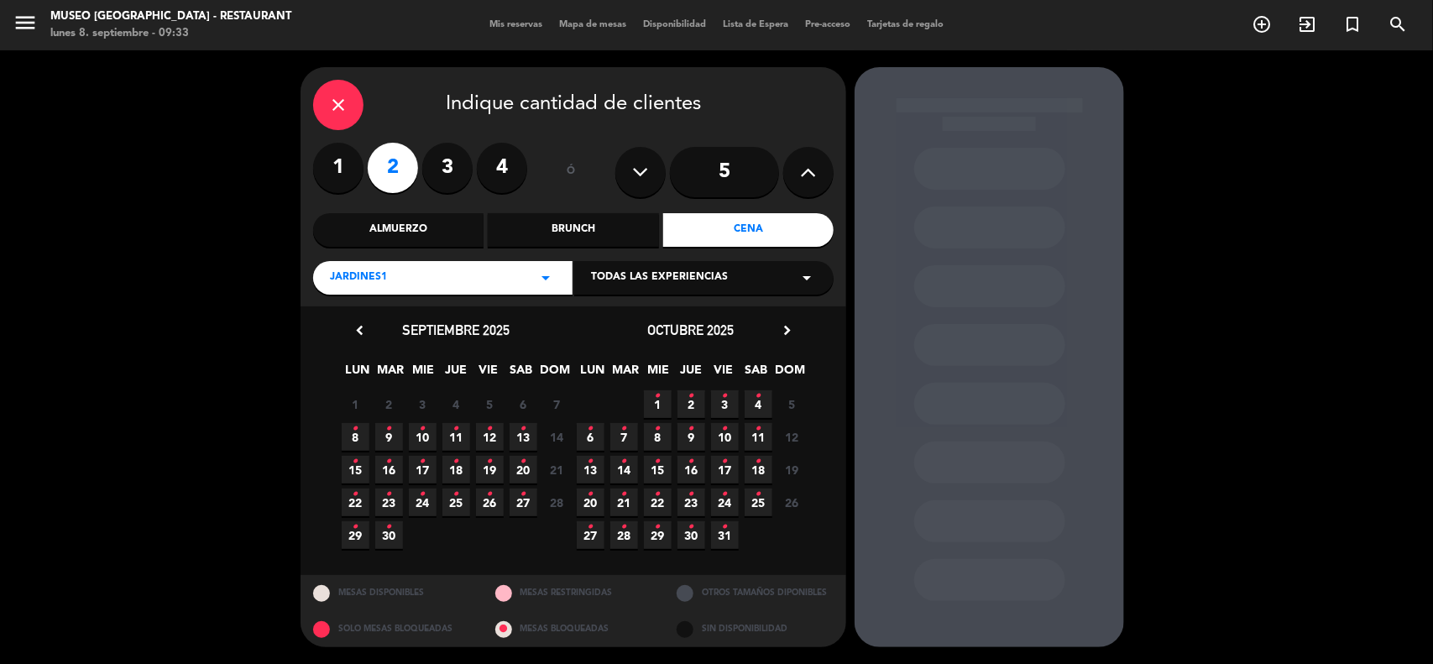
click at [523, 473] on icon "•" at bounding box center [524, 461] width 6 height 27
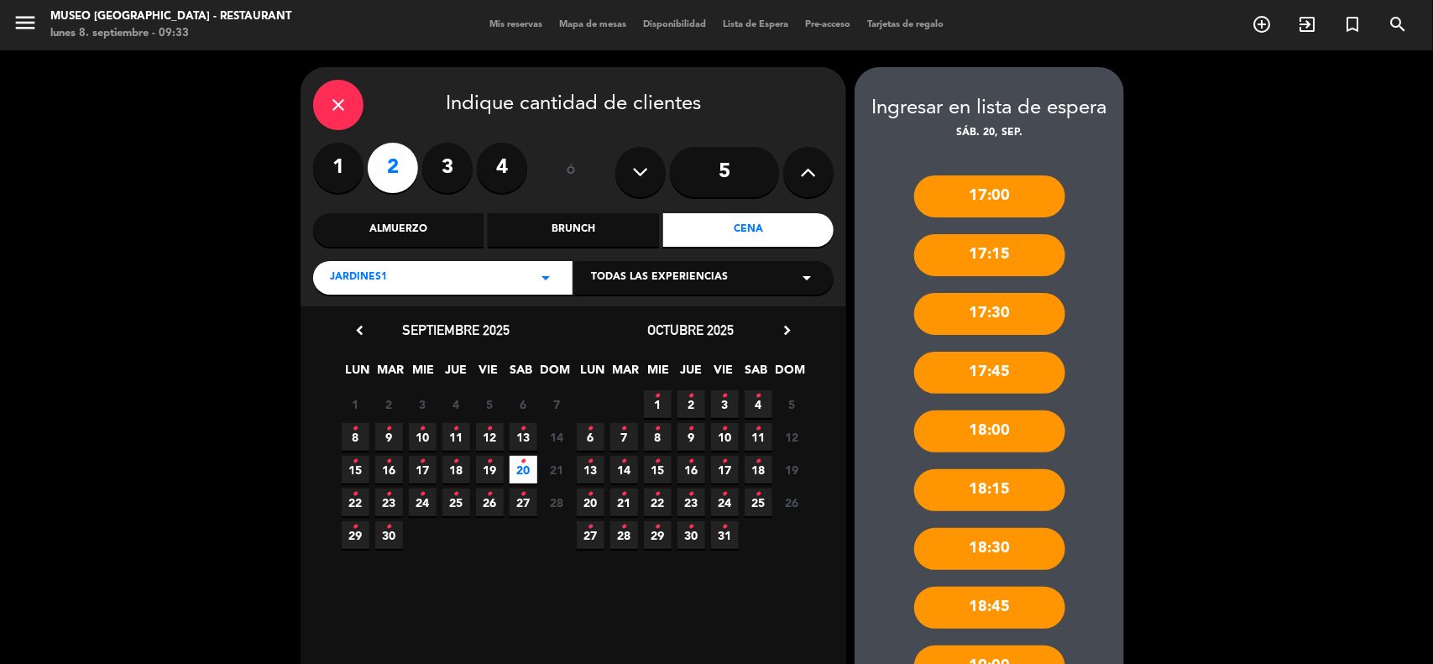
click at [508, 270] on div "Jardines1 arrow_drop_down" at bounding box center [442, 278] width 259 height 34
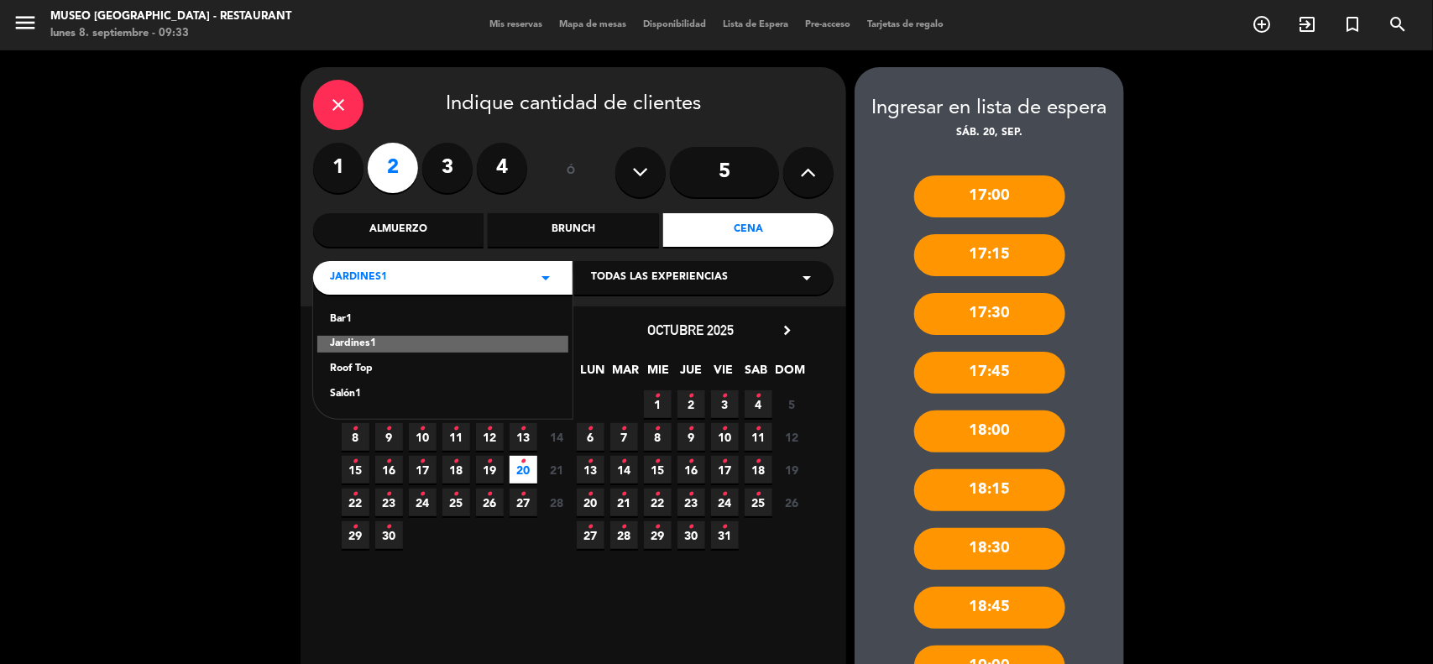
click at [347, 396] on div "Salón1" at bounding box center [443, 394] width 226 height 17
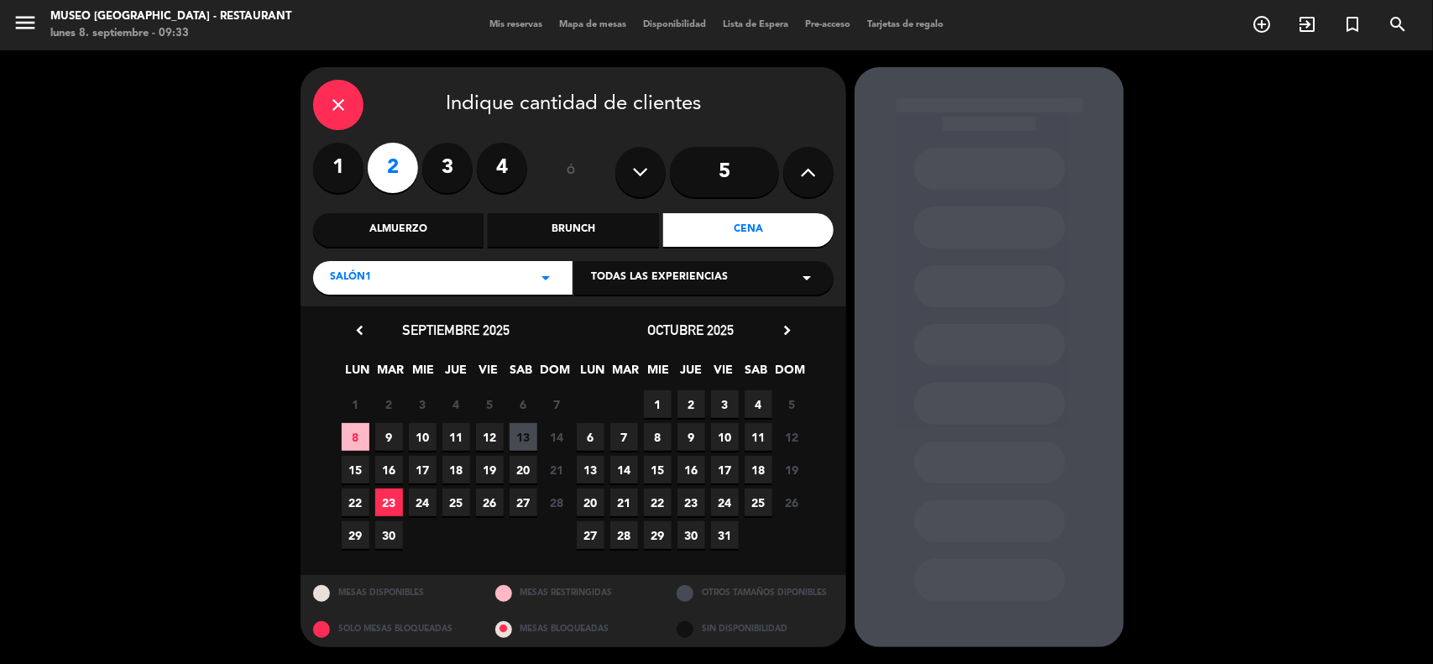
click at [525, 470] on span "20" at bounding box center [524, 470] width 28 height 28
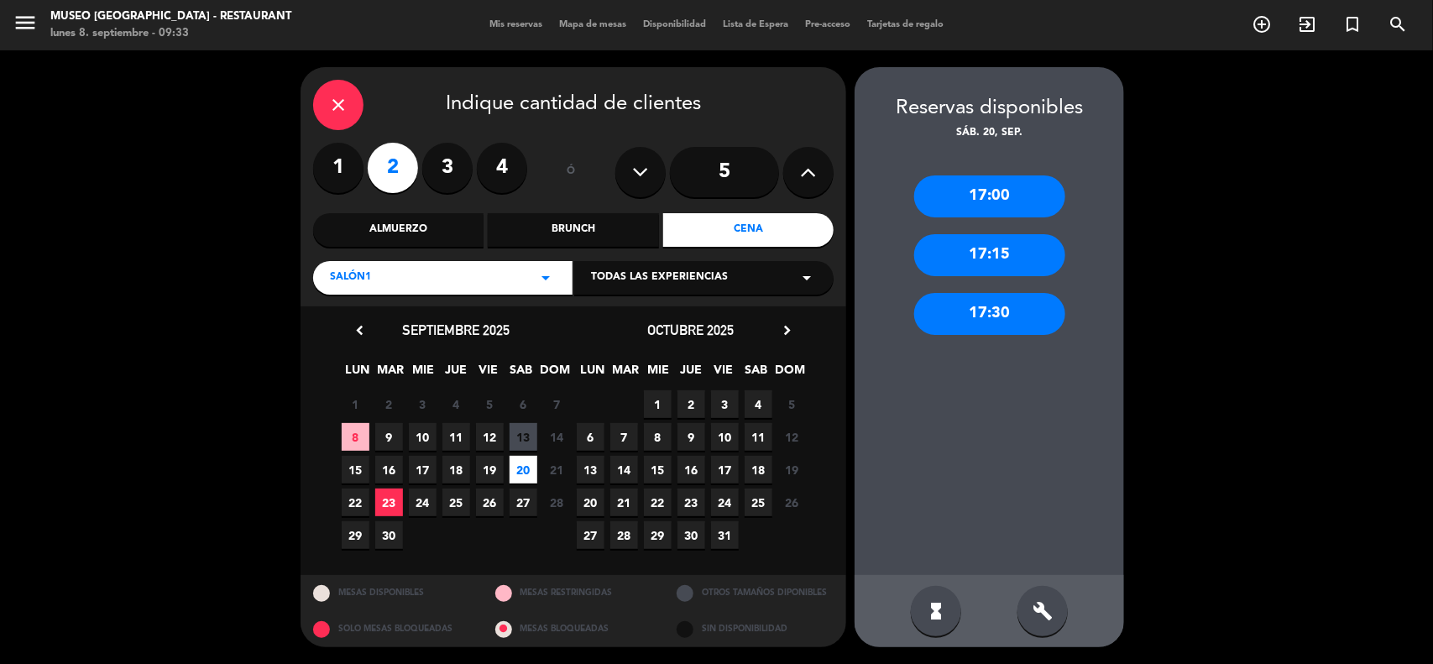
click at [513, 278] on div "Salón1 arrow_drop_down" at bounding box center [442, 278] width 259 height 34
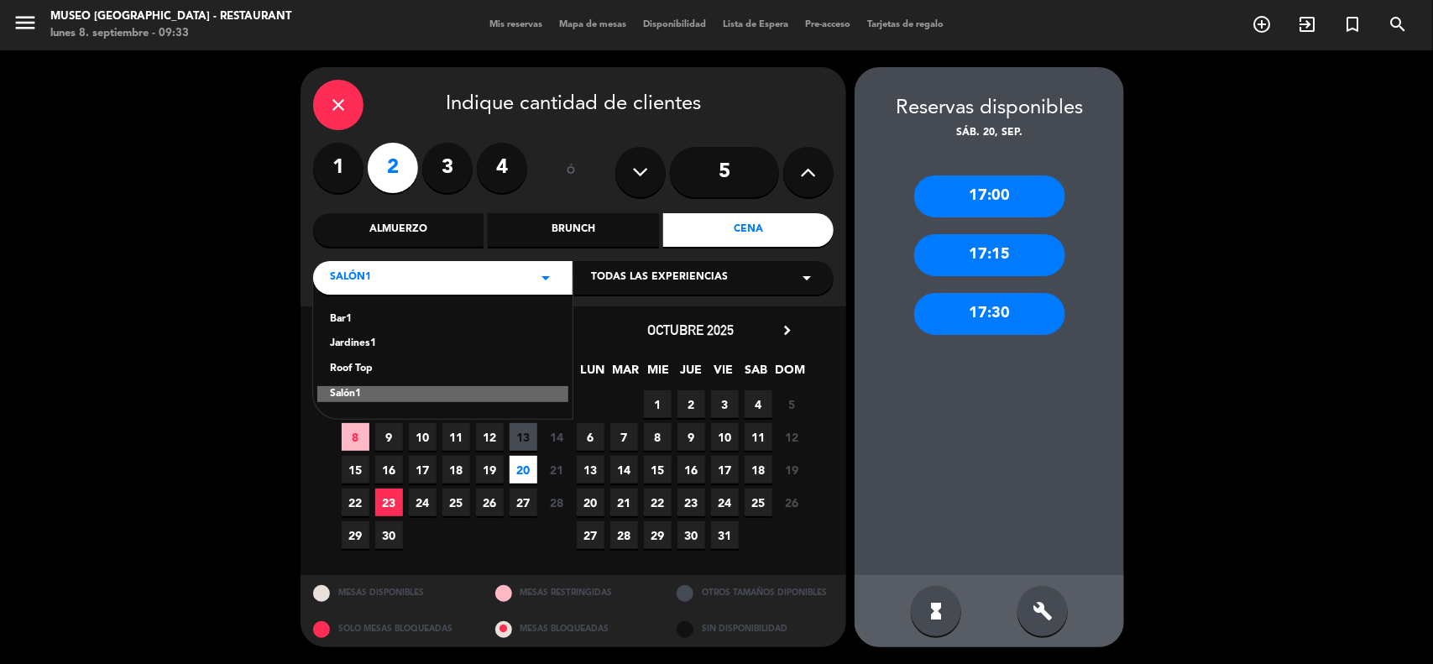
click at [364, 374] on div "Roof Top" at bounding box center [443, 369] width 226 height 17
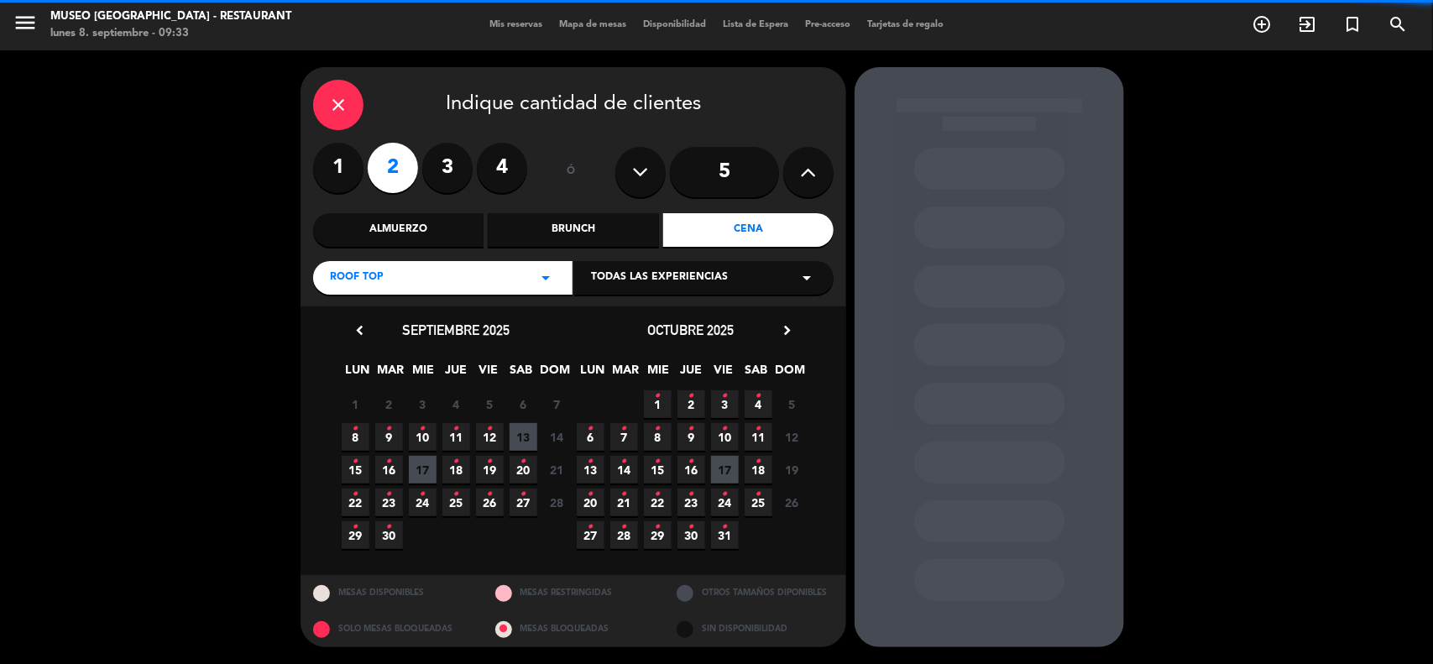
click at [526, 466] on span "20 •" at bounding box center [524, 470] width 28 height 28
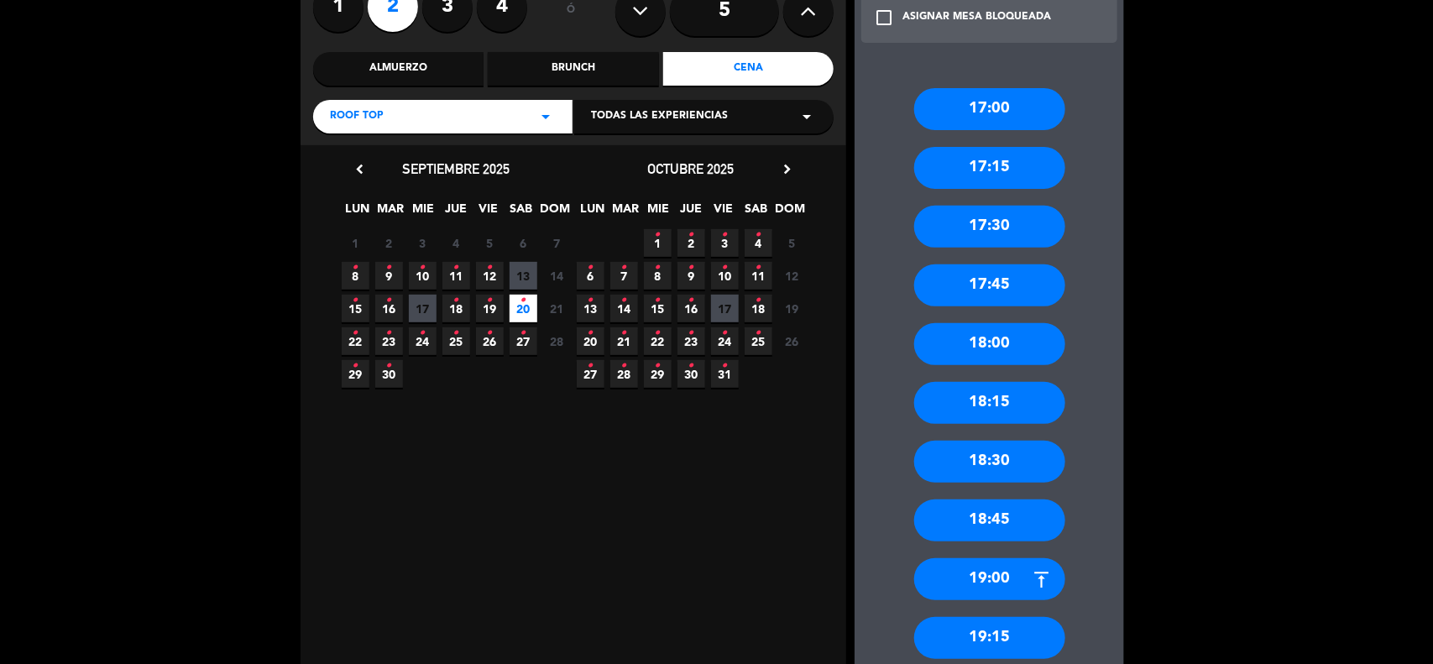
scroll to position [420, 0]
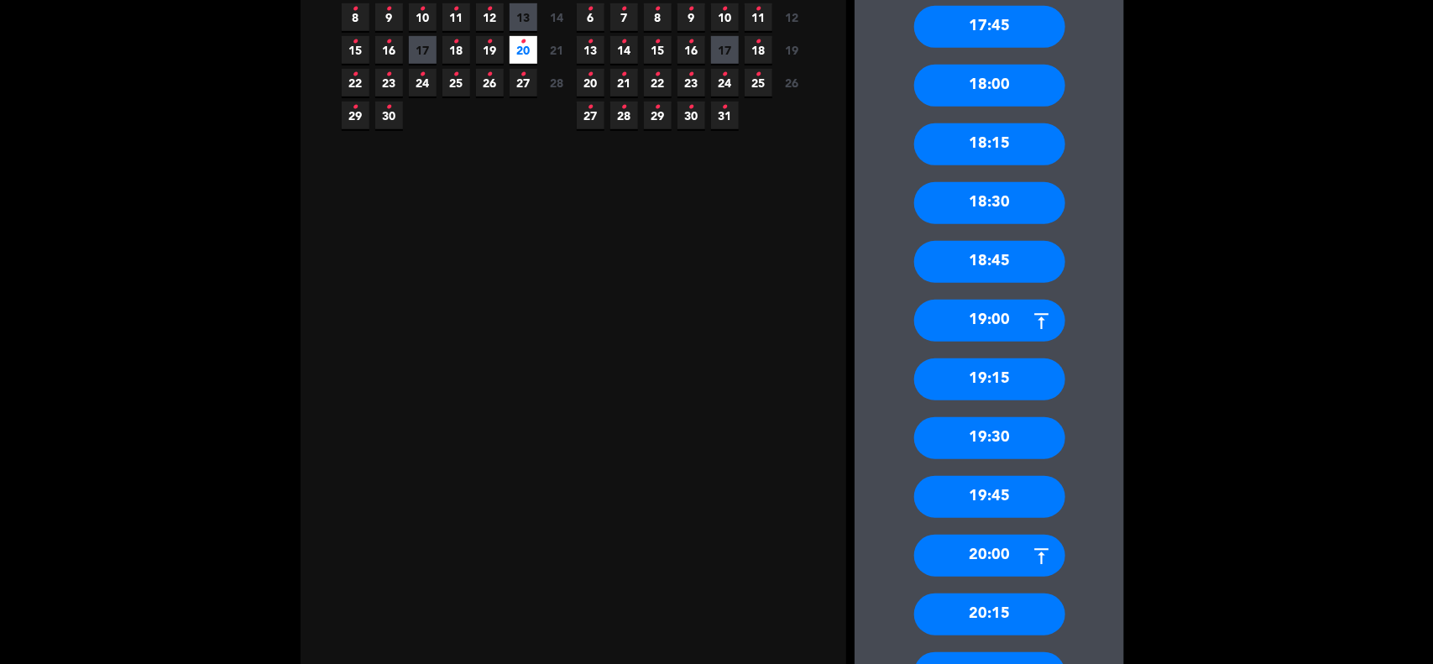
click at [1029, 426] on div "19:30" at bounding box center [989, 438] width 151 height 42
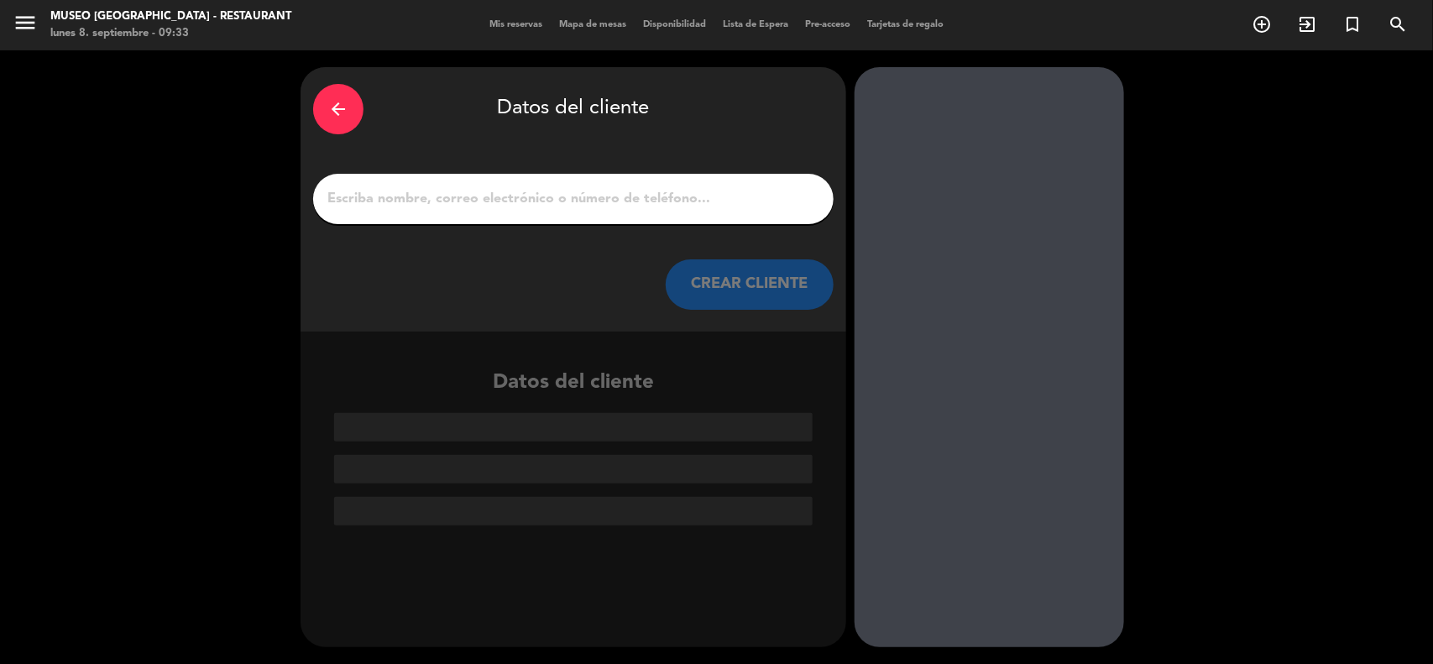
scroll to position [0, 0]
click at [372, 193] on input "1" at bounding box center [573, 199] width 495 height 24
type input "G"
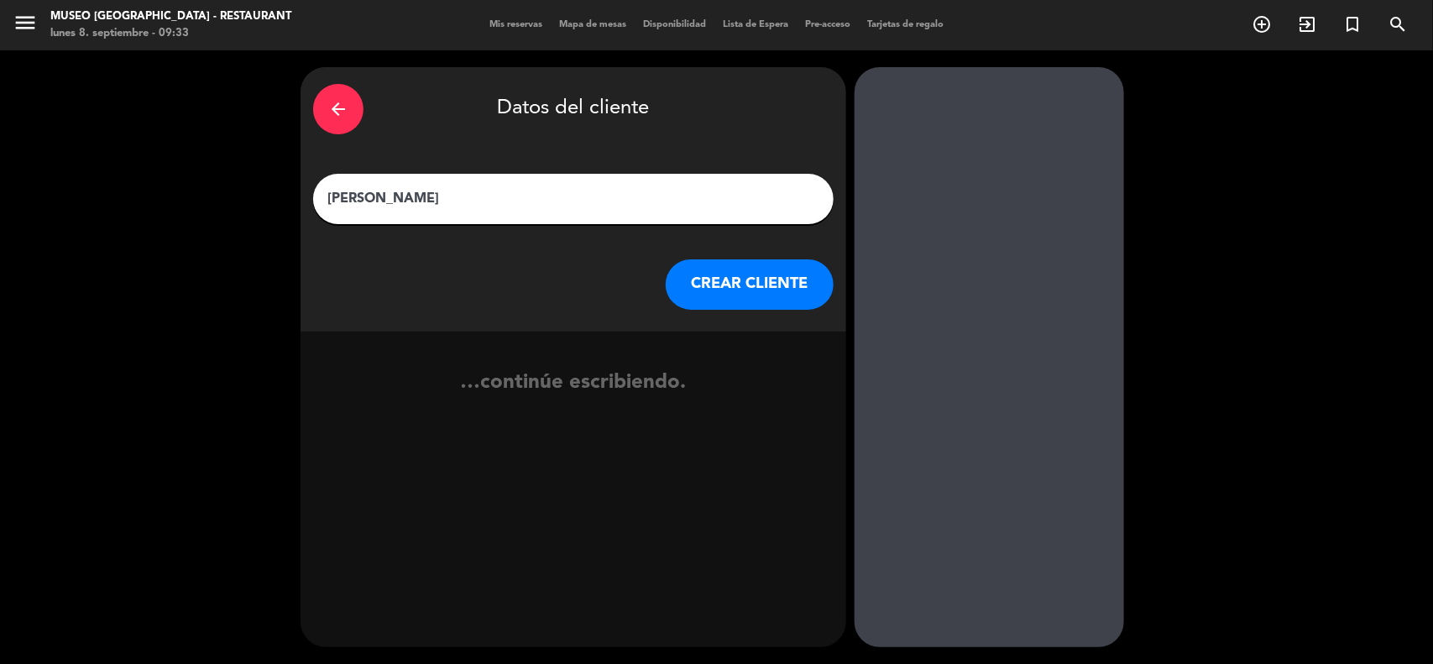
type input "[PERSON_NAME]"
click at [716, 271] on button "CREAR CLIENTE" at bounding box center [750, 284] width 168 height 50
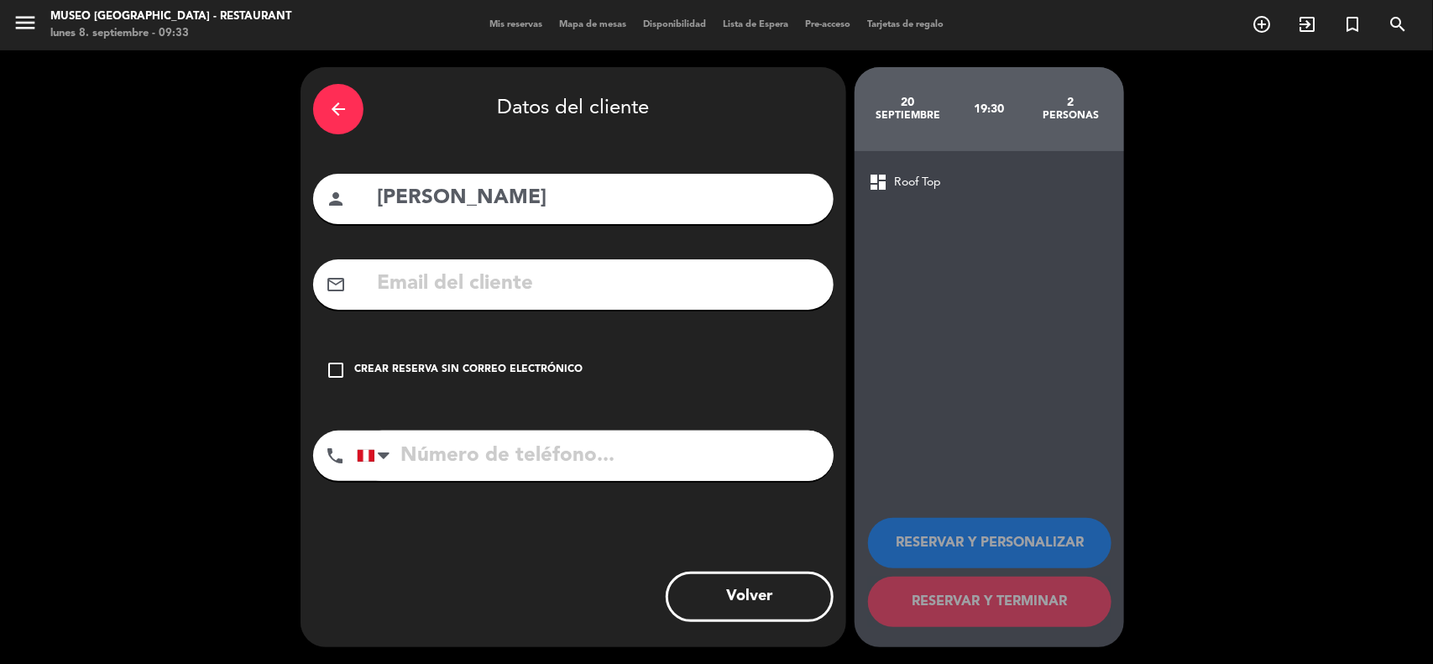
click at [556, 278] on input "text" at bounding box center [598, 284] width 446 height 34
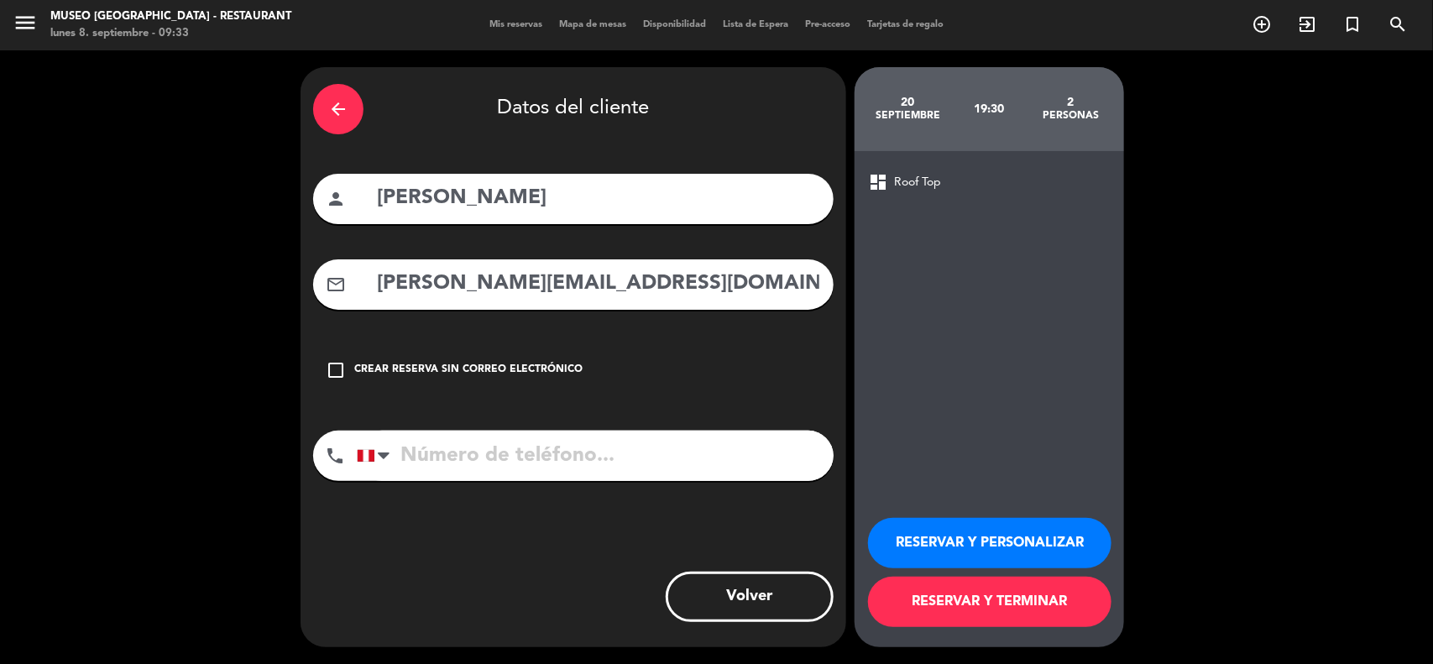
type input "[PERSON_NAME][EMAIL_ADDRESS][DOMAIN_NAME]"
click at [526, 484] on div "phone [GEOGRAPHIC_DATA] +1 [GEOGRAPHIC_DATA] +44 [GEOGRAPHIC_DATA] ([GEOGRAPHIC…" at bounding box center [573, 462] width 521 height 62
click at [538, 458] on input "tel" at bounding box center [595, 456] width 477 height 50
type input "974409336"
click at [992, 555] on button "RESERVAR Y PERSONALIZAR" at bounding box center [989, 543] width 243 height 50
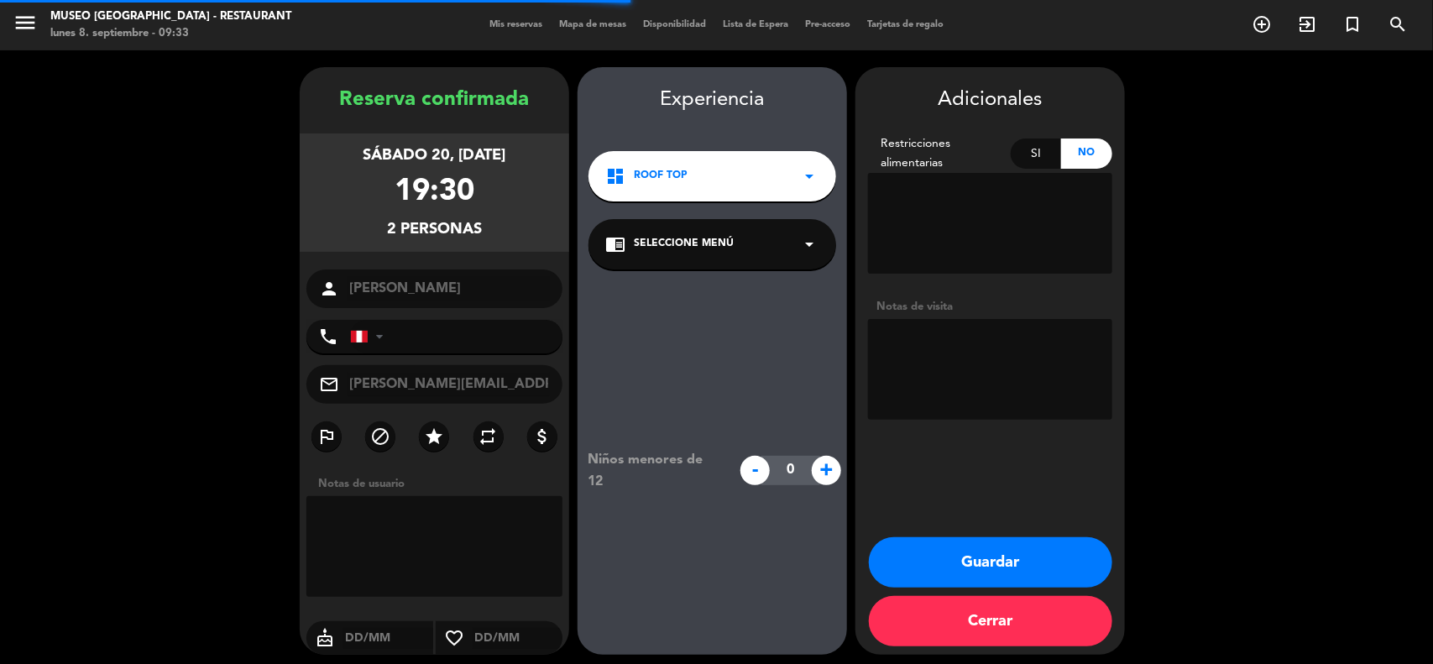
type input "[PHONE_NUMBER]"
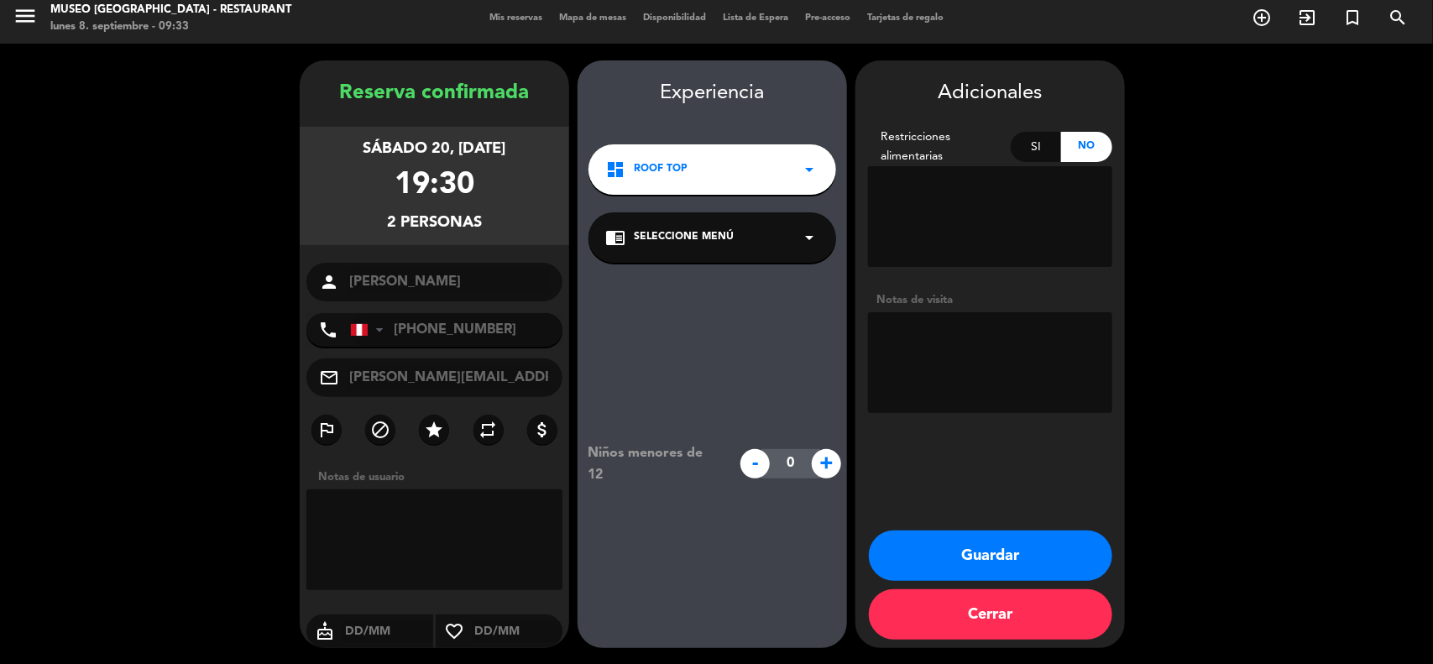
click at [667, 236] on span "Seleccione Menú" at bounding box center [684, 237] width 100 height 17
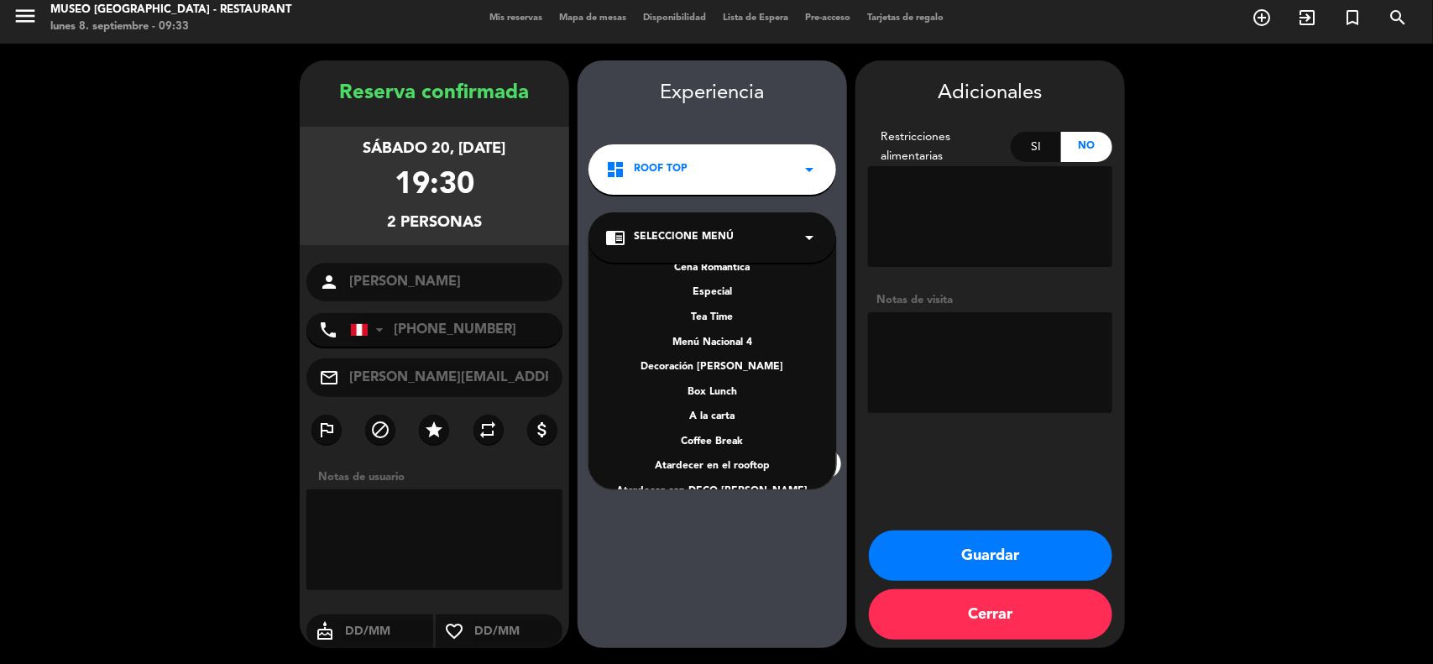
scroll to position [241, 0]
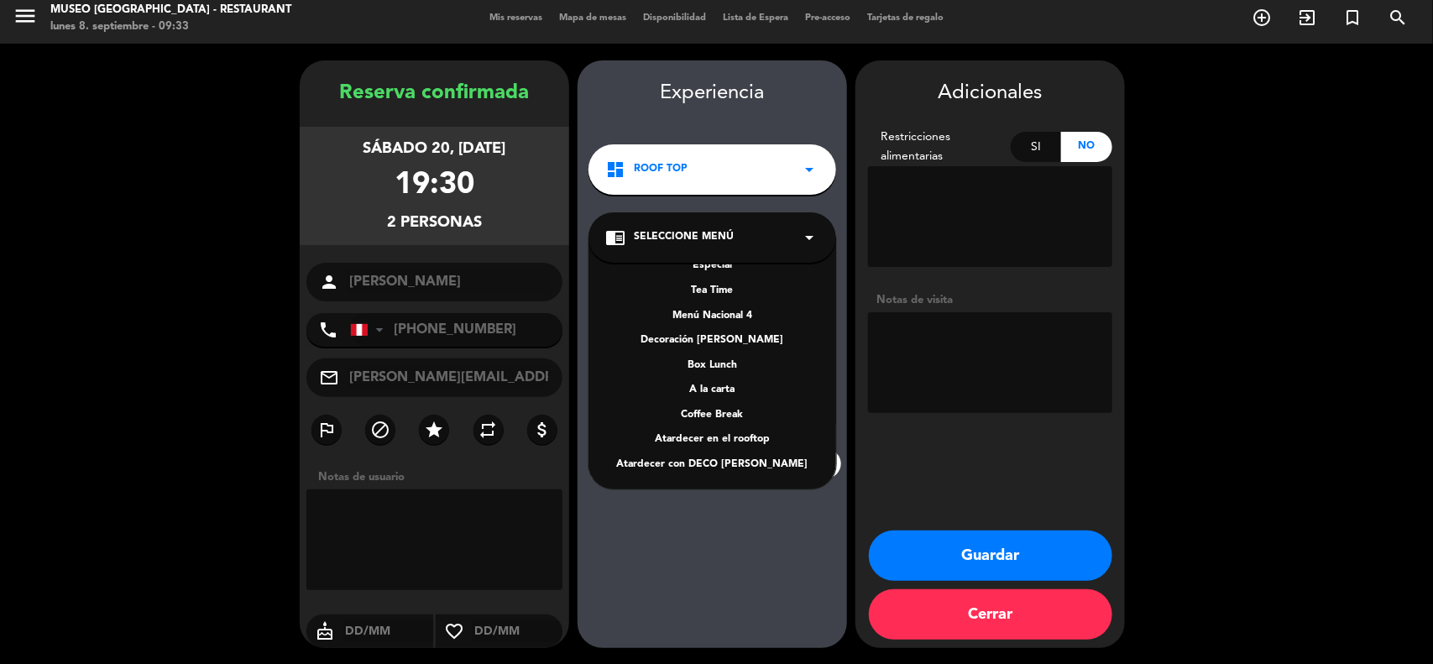
click at [712, 392] on div "A la carta" at bounding box center [712, 390] width 214 height 17
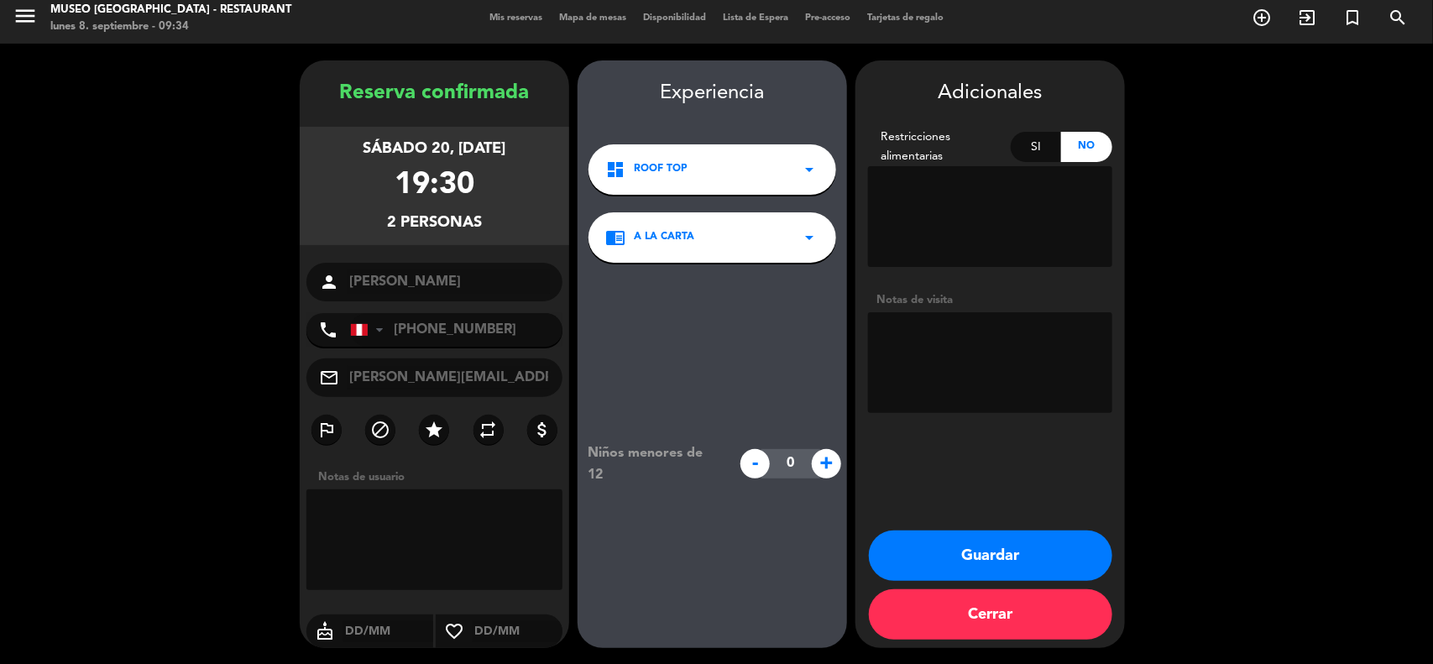
click at [959, 370] on textarea at bounding box center [990, 362] width 244 height 101
click at [949, 547] on button "Guardar" at bounding box center [990, 556] width 243 height 50
